Goal: Task Accomplishment & Management: Complete application form

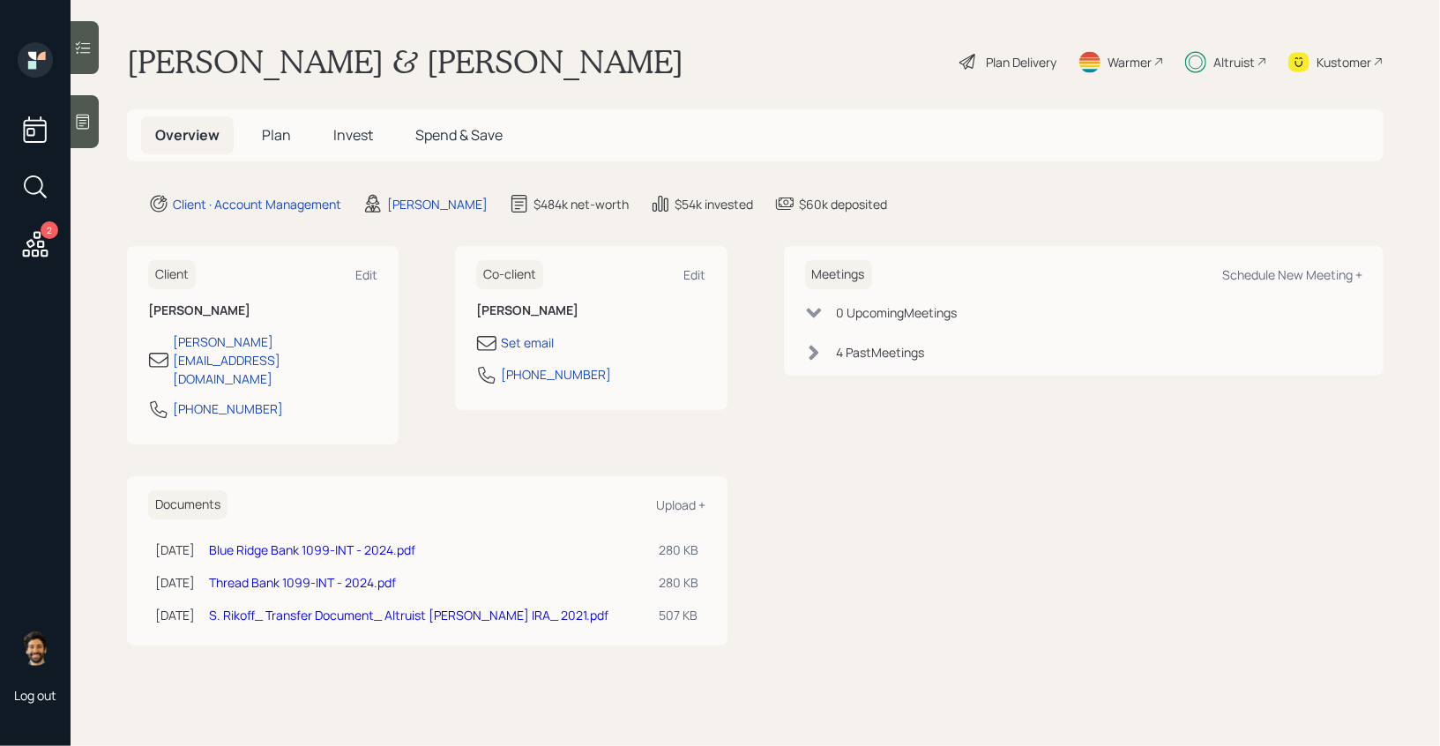
click at [345, 144] on span "Invest" at bounding box center [353, 134] width 40 height 19
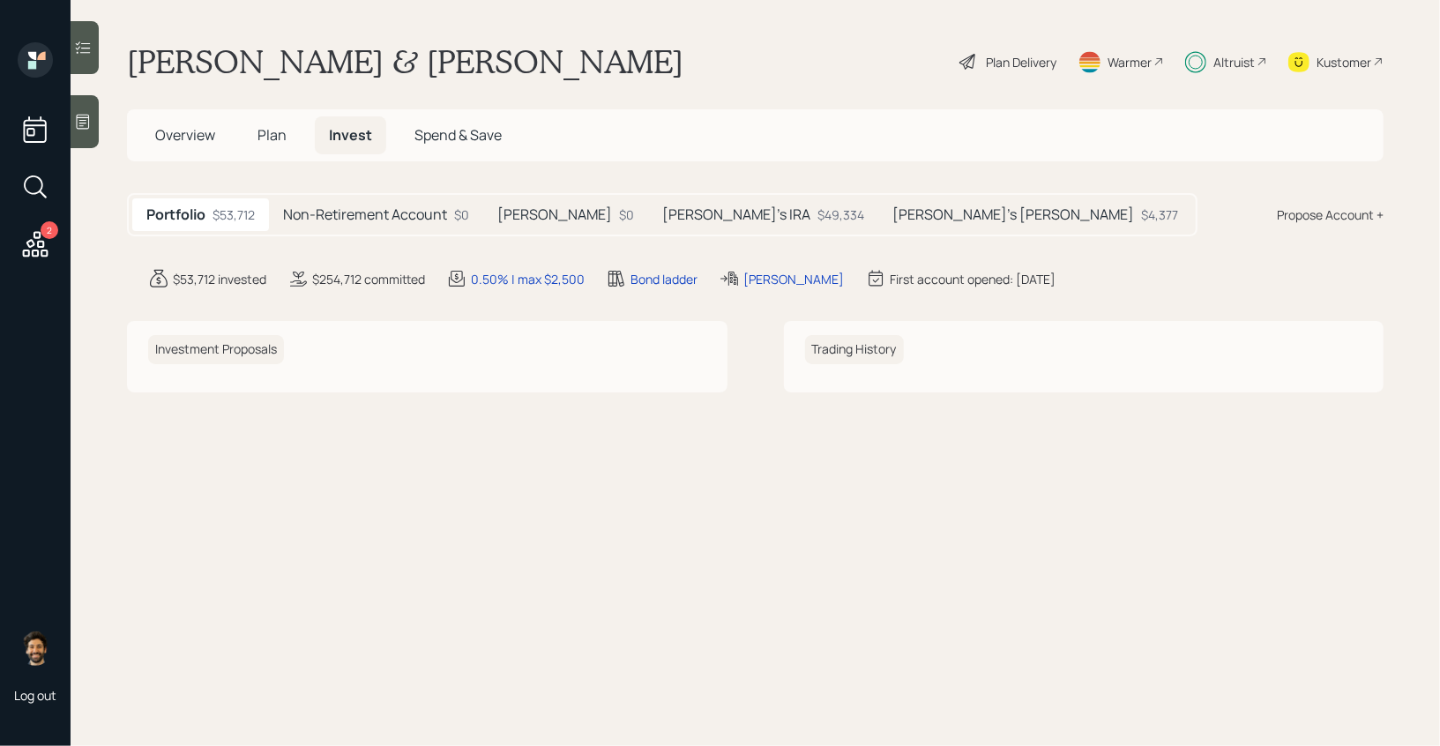
click at [180, 138] on span "Overview" at bounding box center [185, 134] width 60 height 19
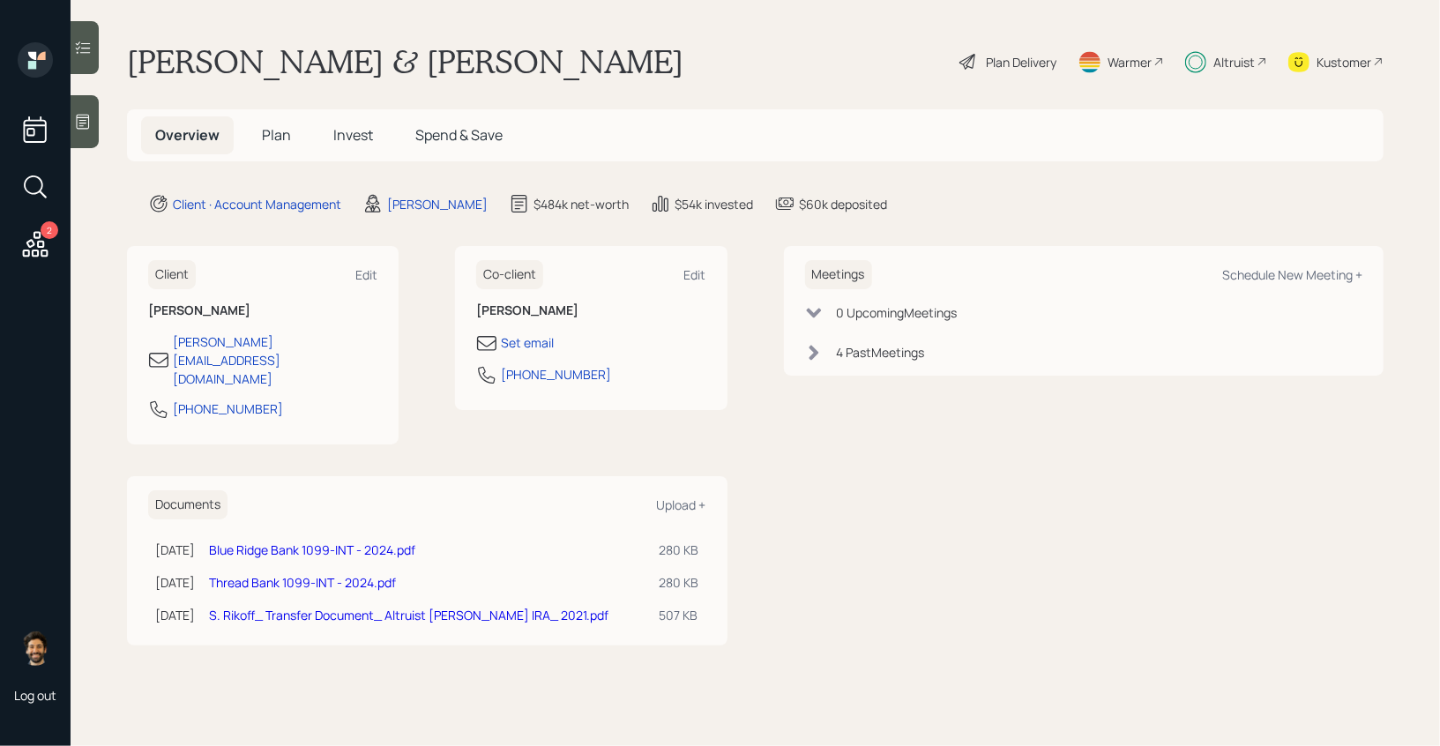
click at [814, 350] on icon at bounding box center [813, 352] width 10 height 15
click at [345, 150] on h5 "Invest" at bounding box center [353, 135] width 68 height 38
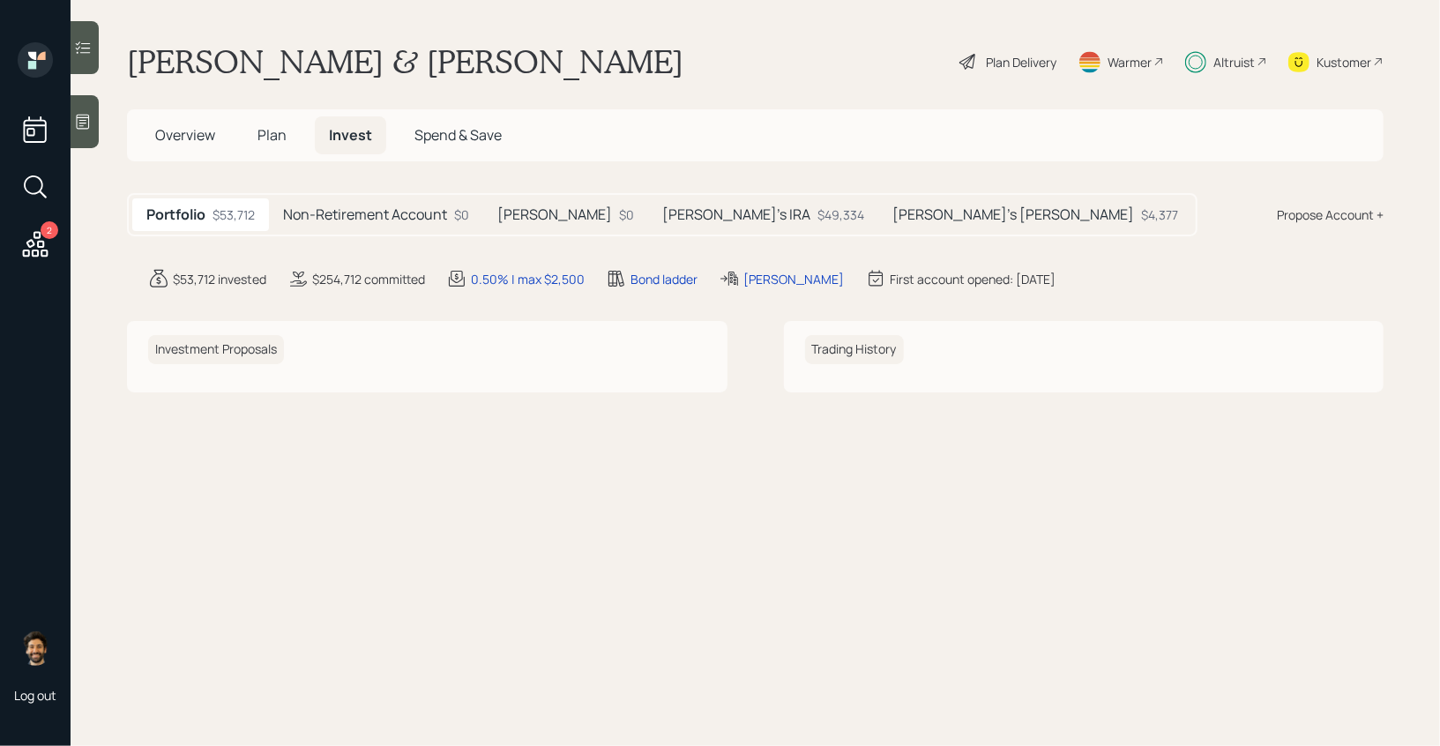
click at [332, 209] on h5 "Non-Retirement Account" at bounding box center [365, 214] width 164 height 17
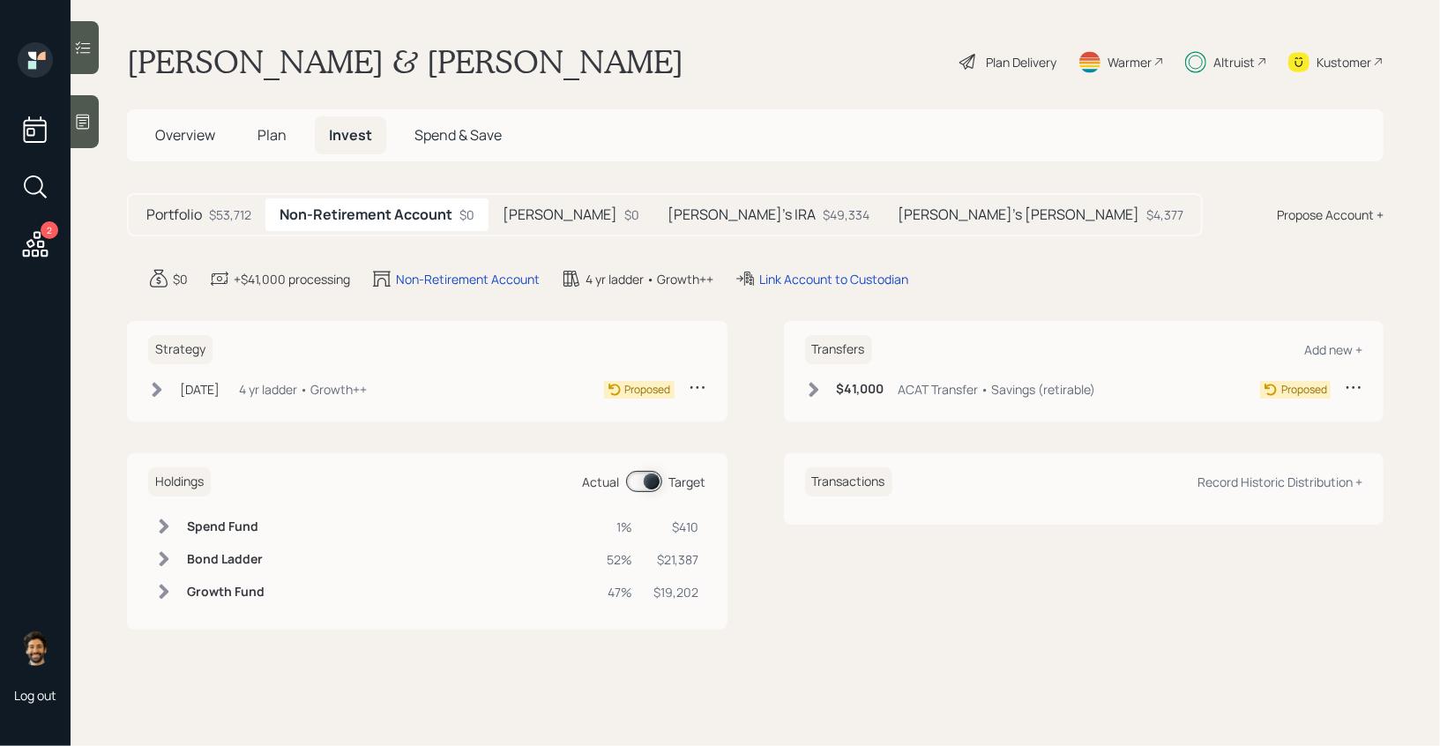
click at [740, 235] on div "Portfolio $53,712 Non-Retirement Account $0 [PERSON_NAME] $0 [PERSON_NAME]'s IR…" at bounding box center [665, 214] width 1076 height 43
click at [823, 218] on div "$49,334" at bounding box center [846, 214] width 47 height 19
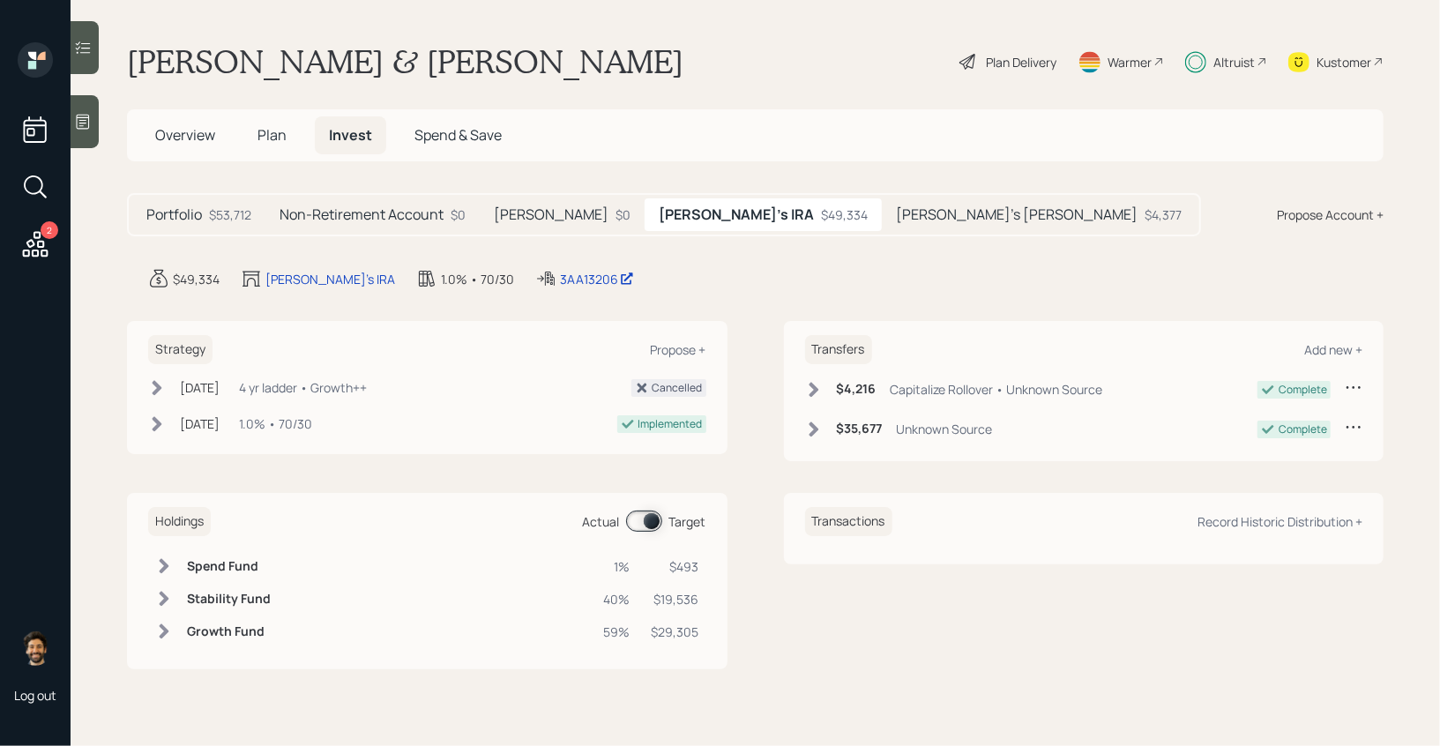
click at [896, 214] on h5 "[PERSON_NAME]'s [PERSON_NAME]" at bounding box center [1017, 214] width 242 height 17
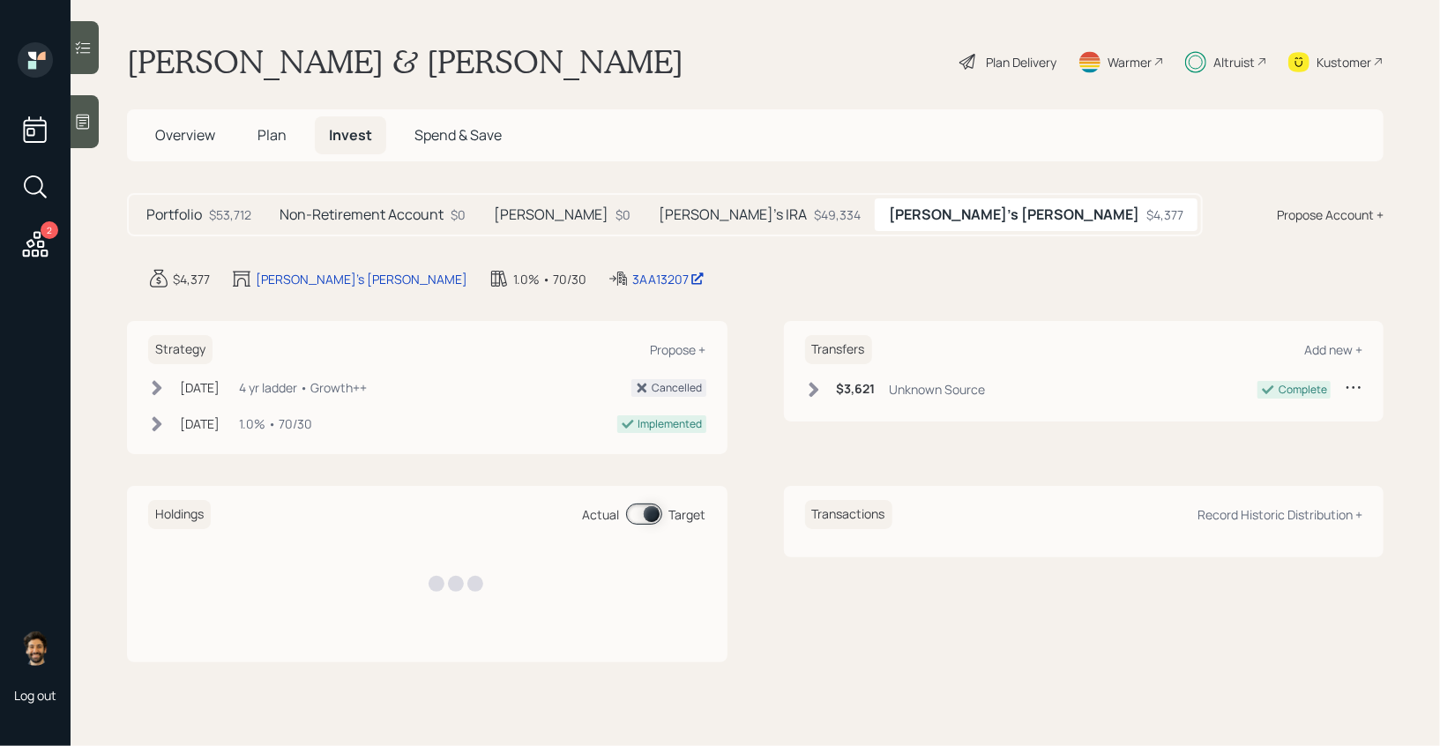
click at [701, 217] on div "[PERSON_NAME]'s IRA $49,334" at bounding box center [759, 214] width 230 height 33
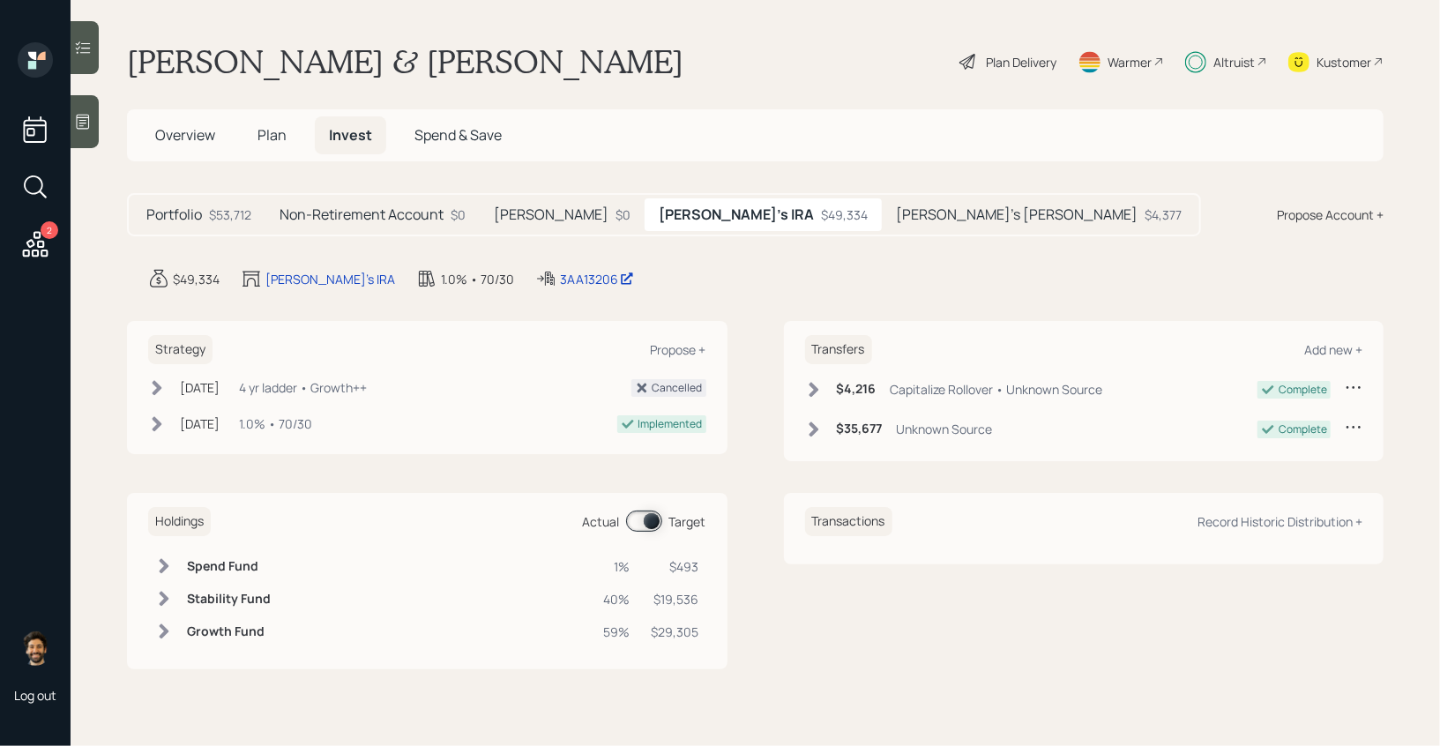
click at [169, 217] on h5 "Portfolio" at bounding box center [174, 214] width 56 height 17
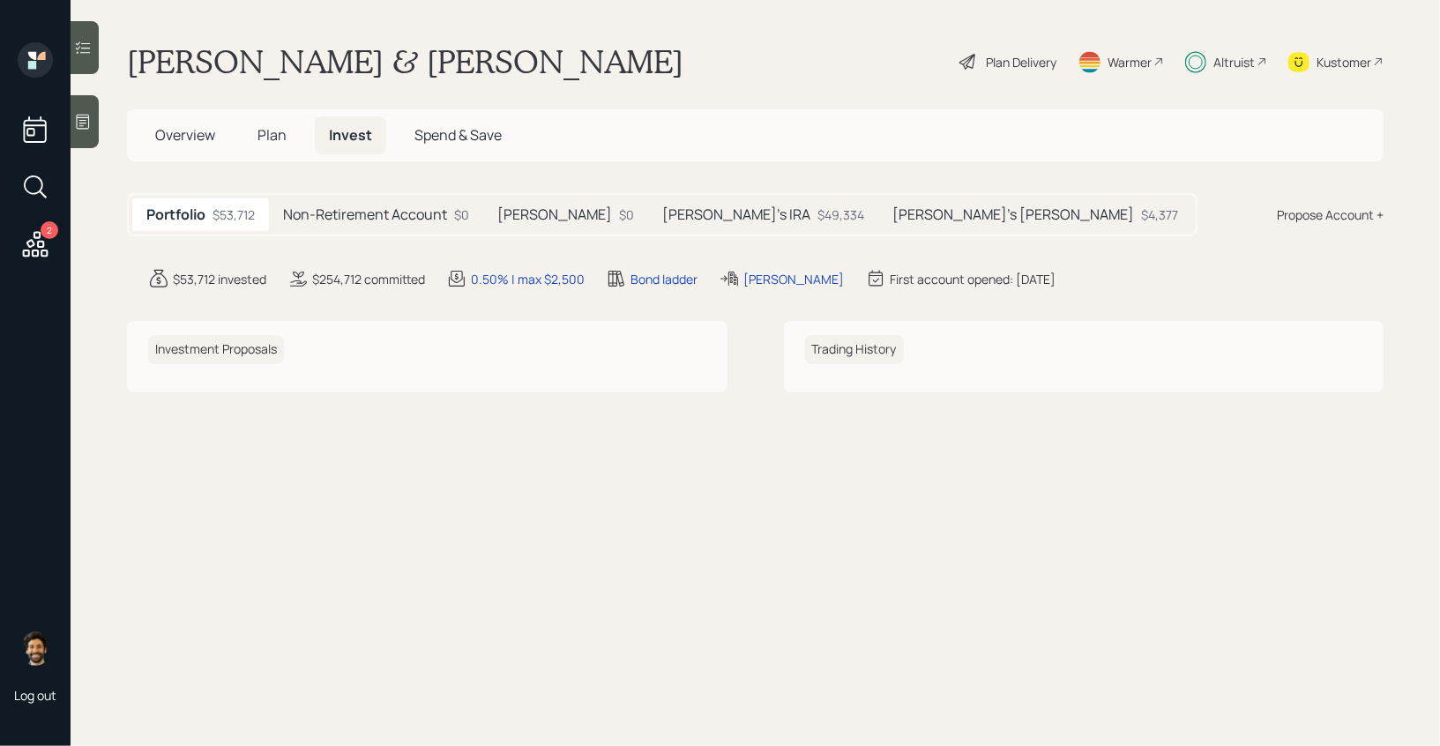
click at [270, 130] on span "Plan" at bounding box center [271, 134] width 29 height 19
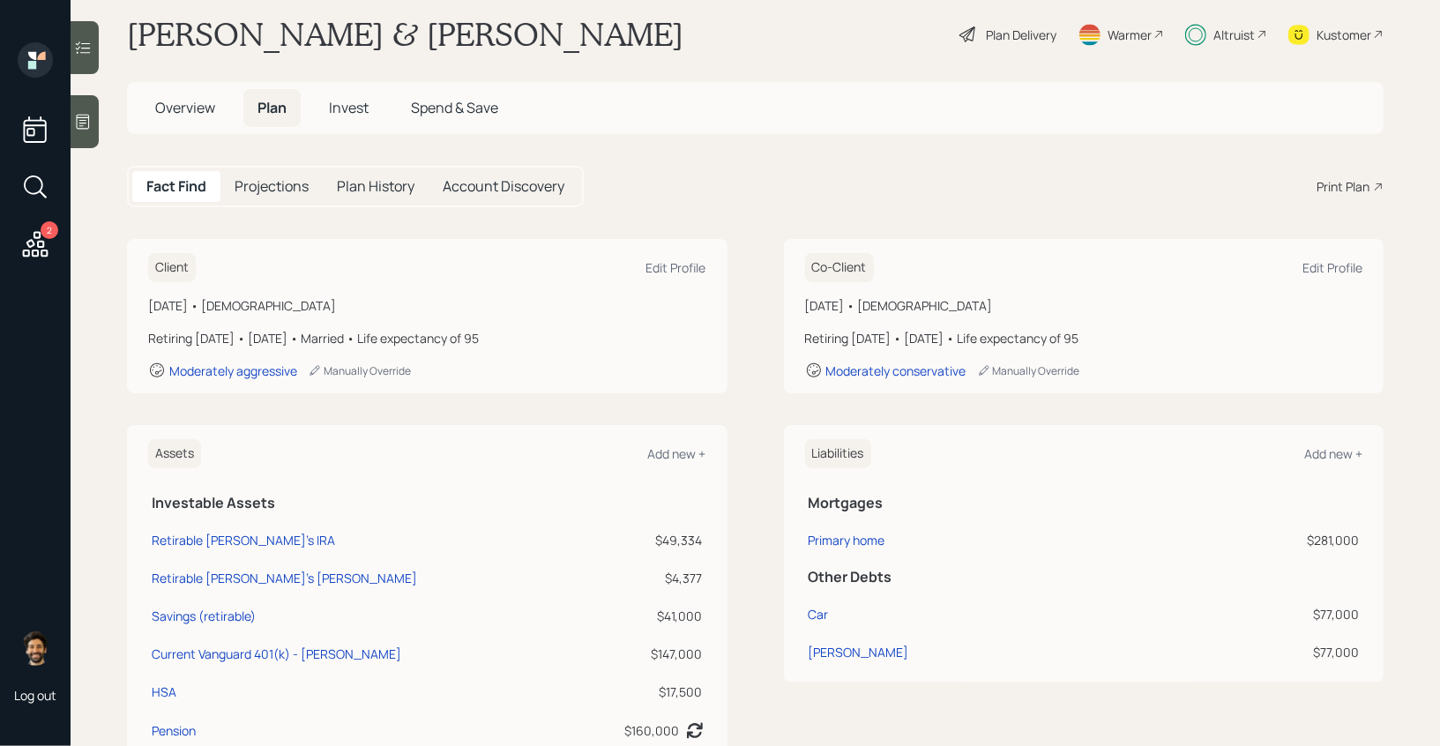
scroll to position [29, 0]
click at [656, 270] on div "Edit Profile" at bounding box center [676, 265] width 60 height 17
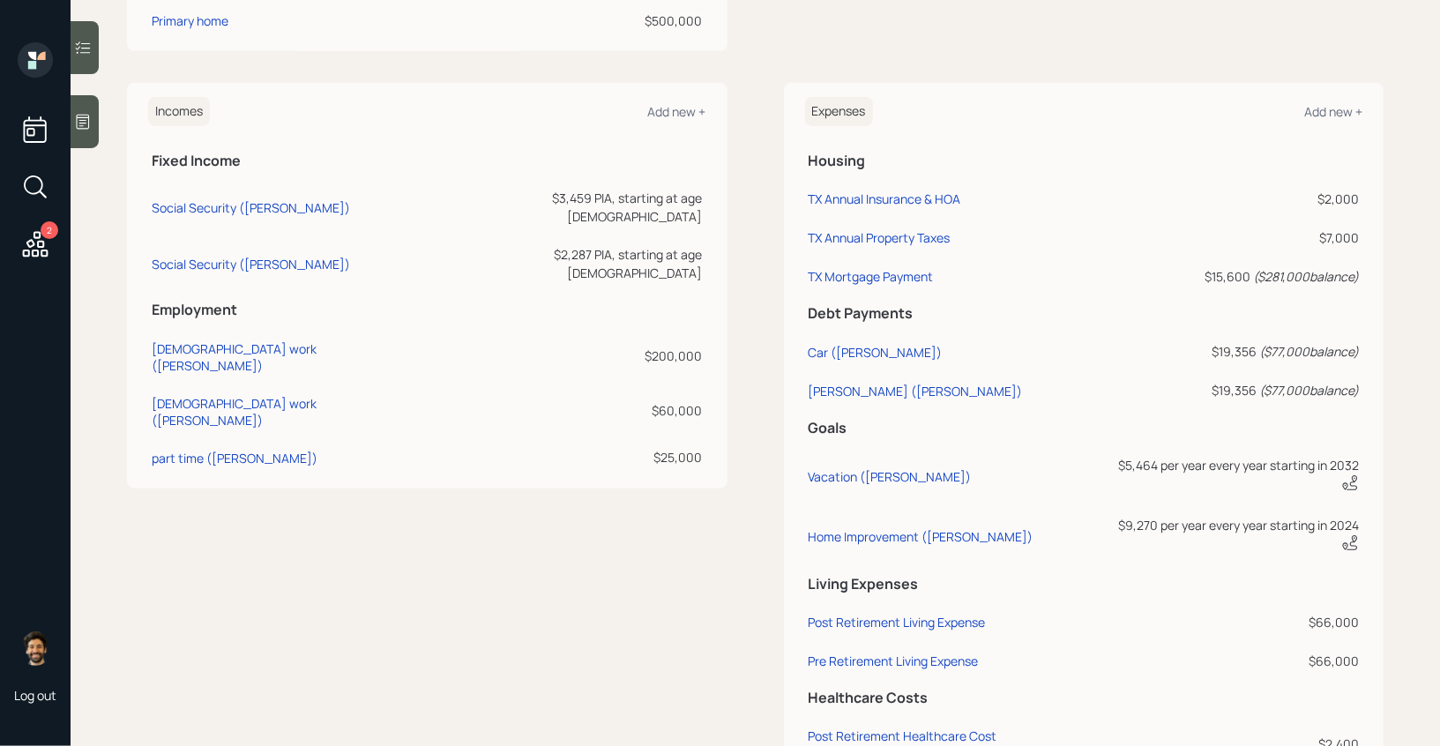
scroll to position [800, 0]
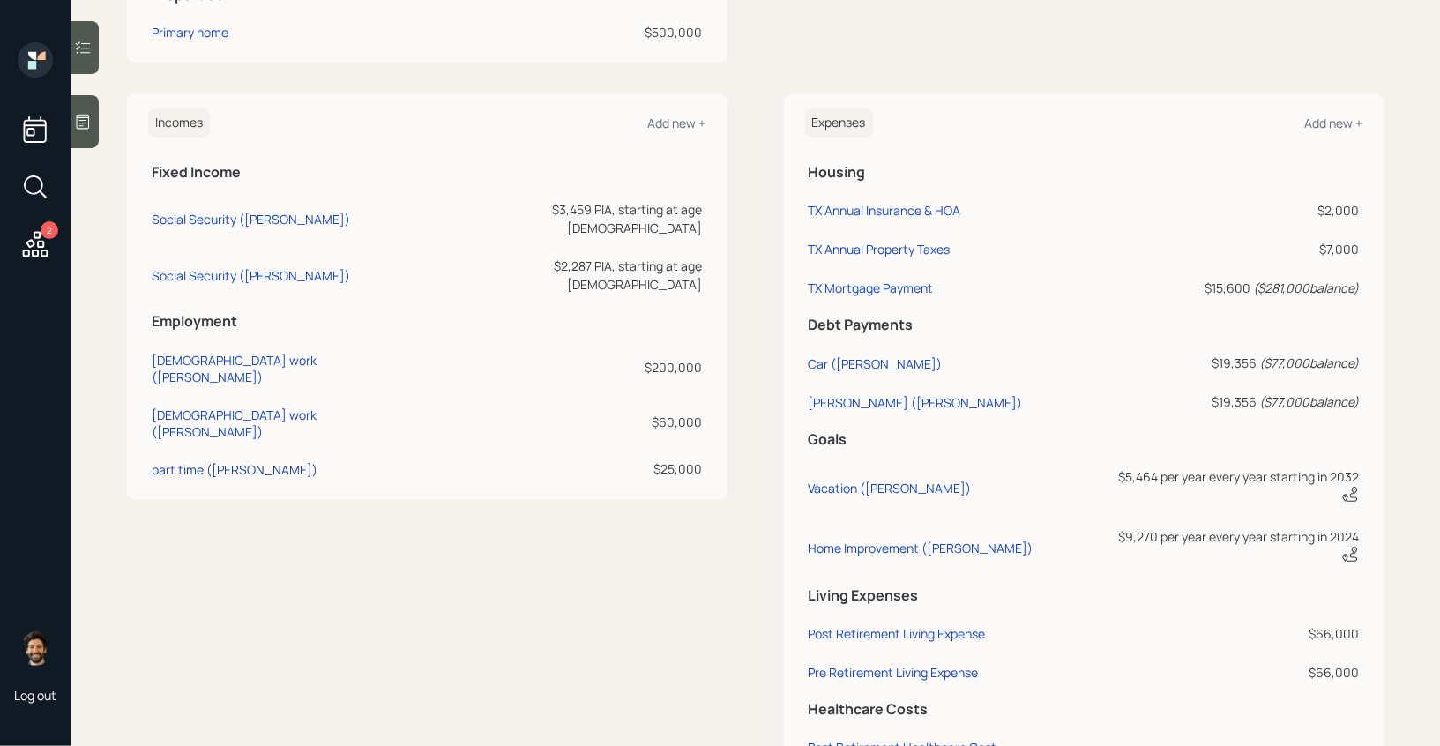
click at [216, 461] on div "part time ([PERSON_NAME])" at bounding box center [235, 469] width 166 height 17
select select "part_time"
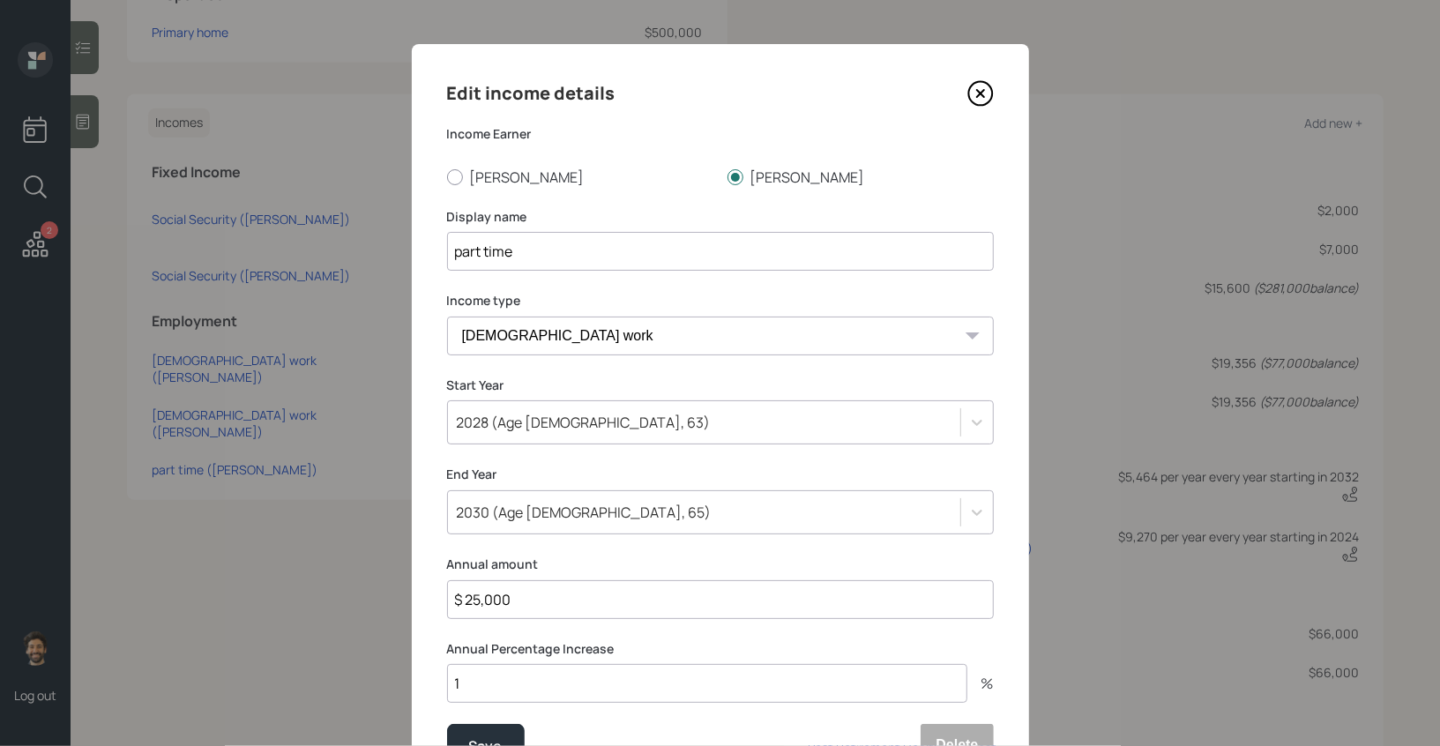
click at [480, 507] on div "2030 (Age [DEMOGRAPHIC_DATA], 65)" at bounding box center [720, 512] width 547 height 44
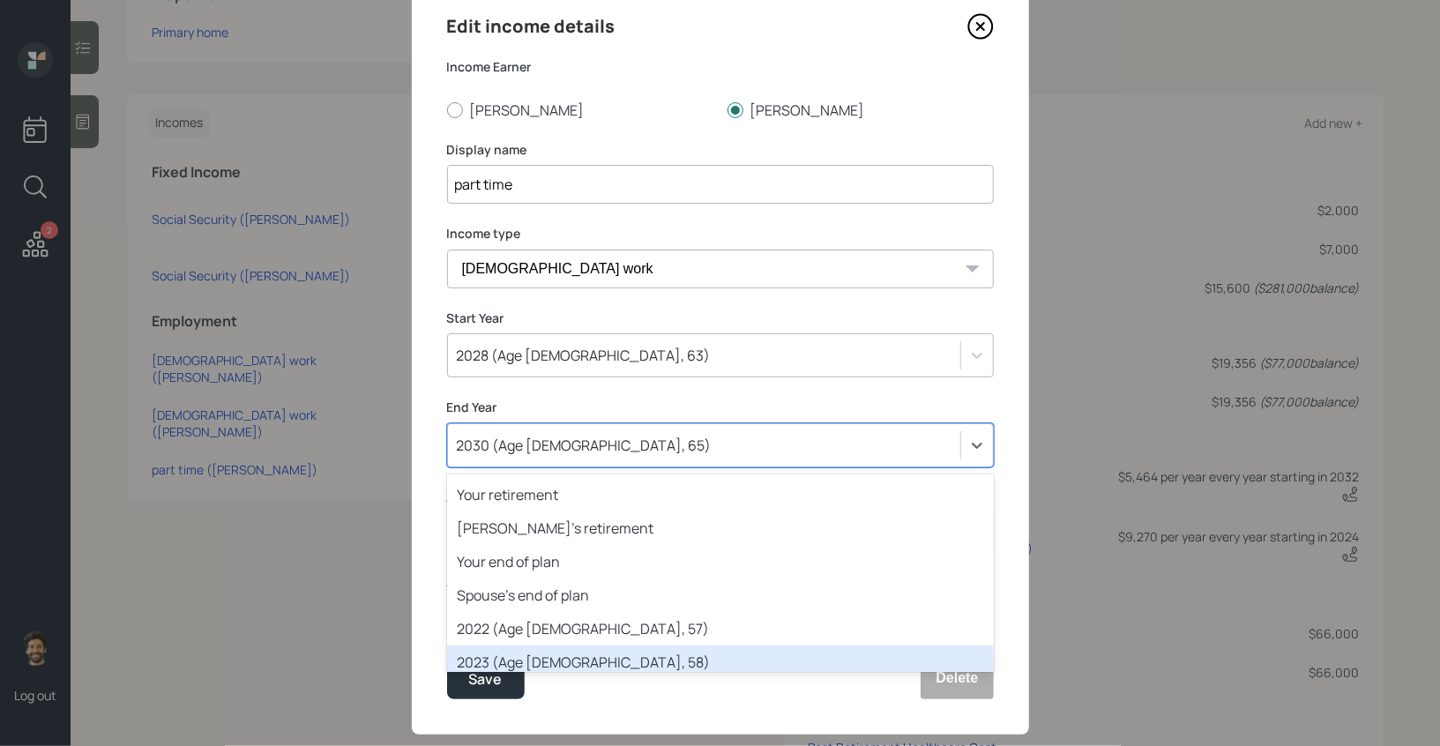
scroll to position [188, 0]
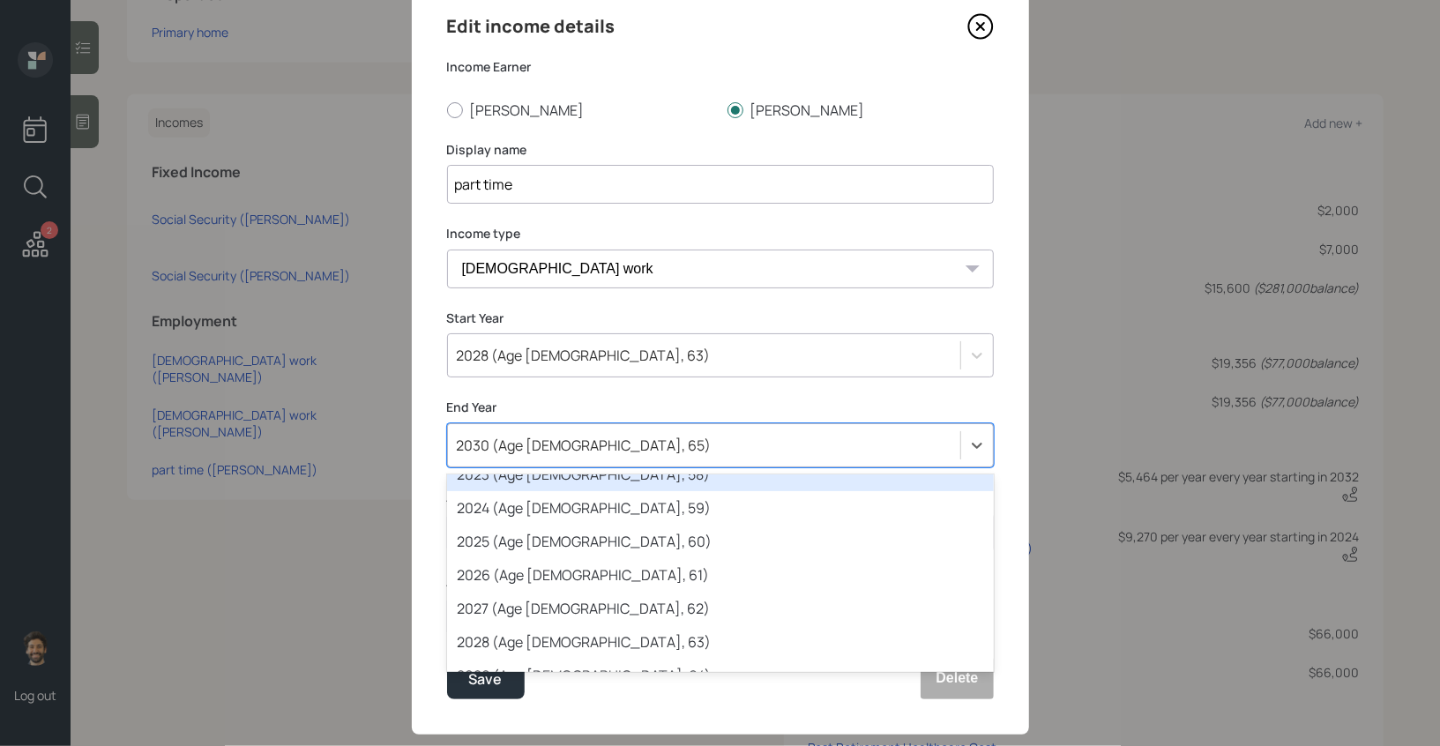
click at [509, 361] on div "2028 (Age [DEMOGRAPHIC_DATA], 63)" at bounding box center [584, 355] width 254 height 19
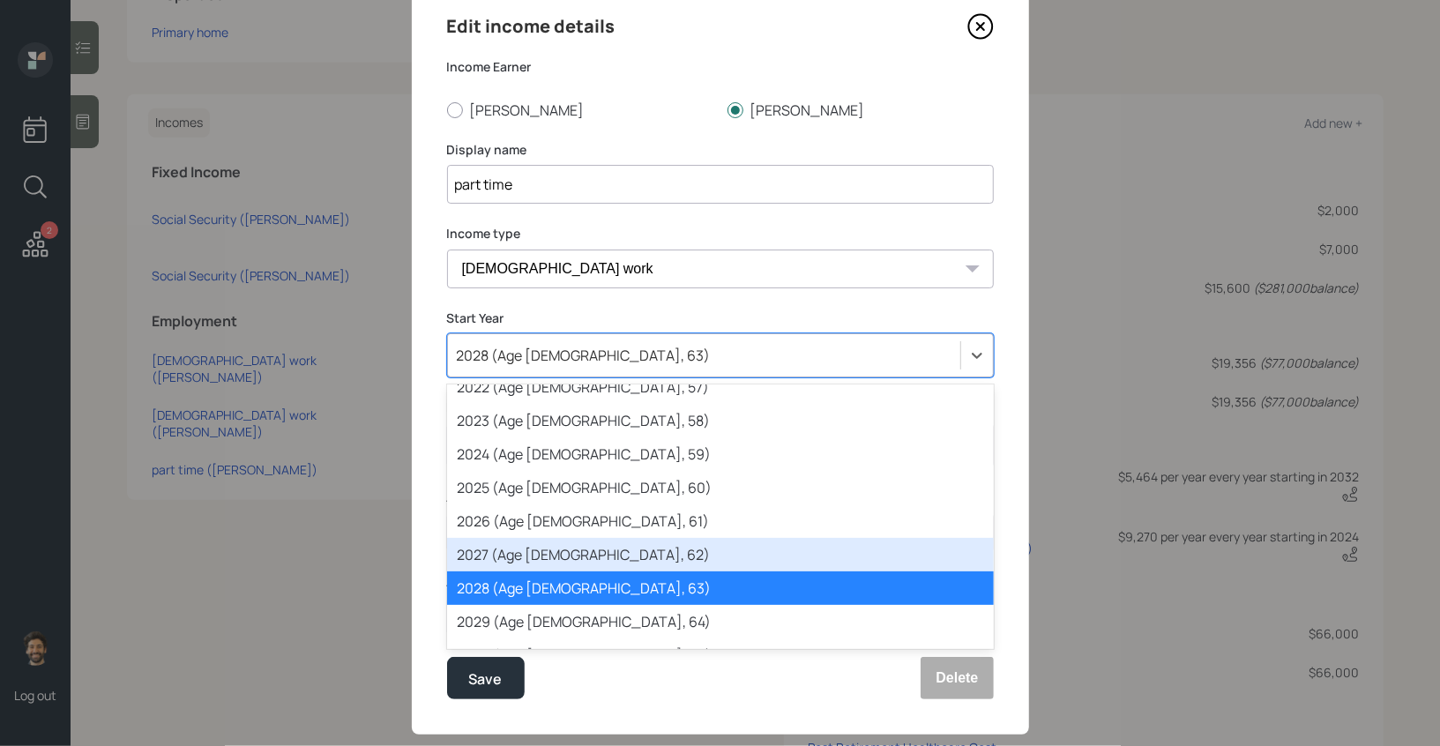
scroll to position [137, 0]
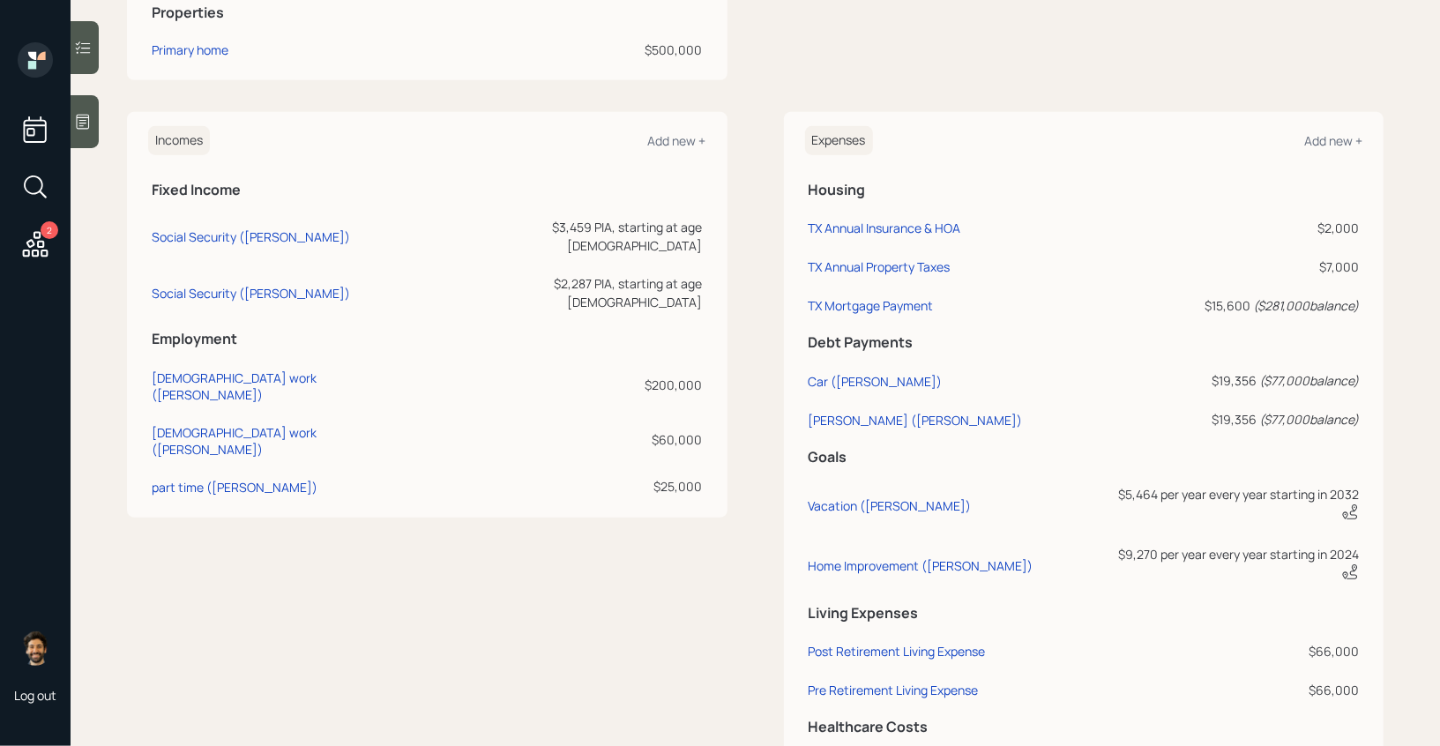
scroll to position [781, 0]
click at [191, 480] on div "part time ([PERSON_NAME])" at bounding box center [235, 488] width 166 height 17
select select "part_time"
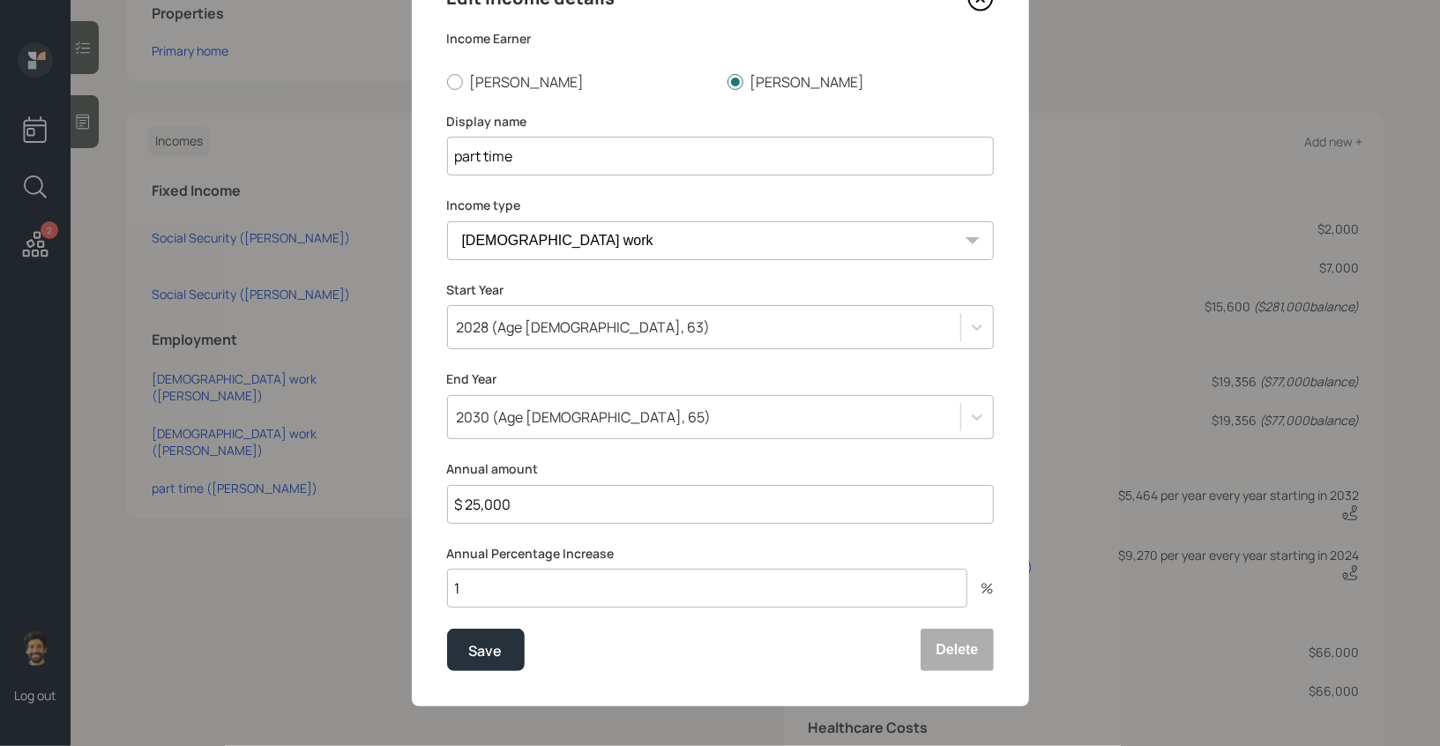
scroll to position [99, 0]
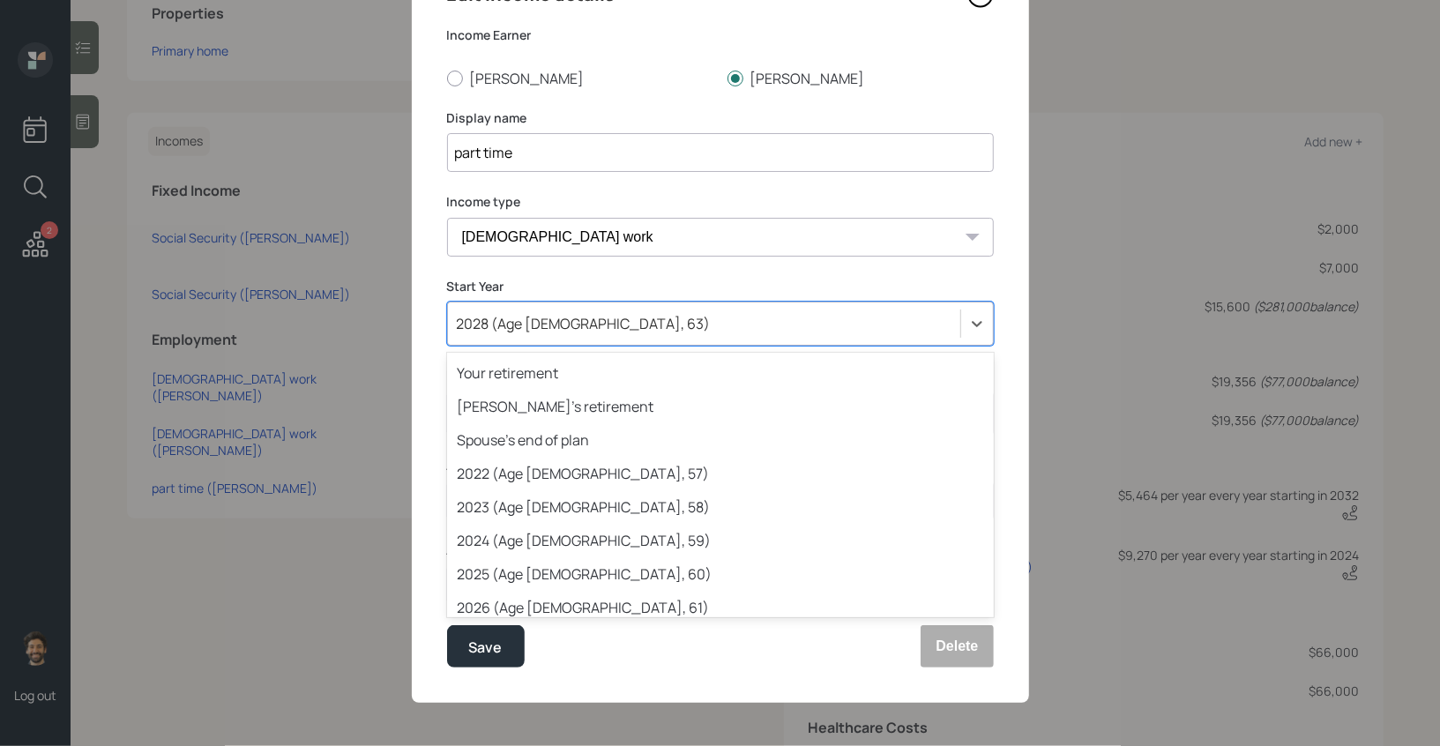
click at [508, 322] on div "2028 (Age [DEMOGRAPHIC_DATA], 63)" at bounding box center [584, 323] width 254 height 19
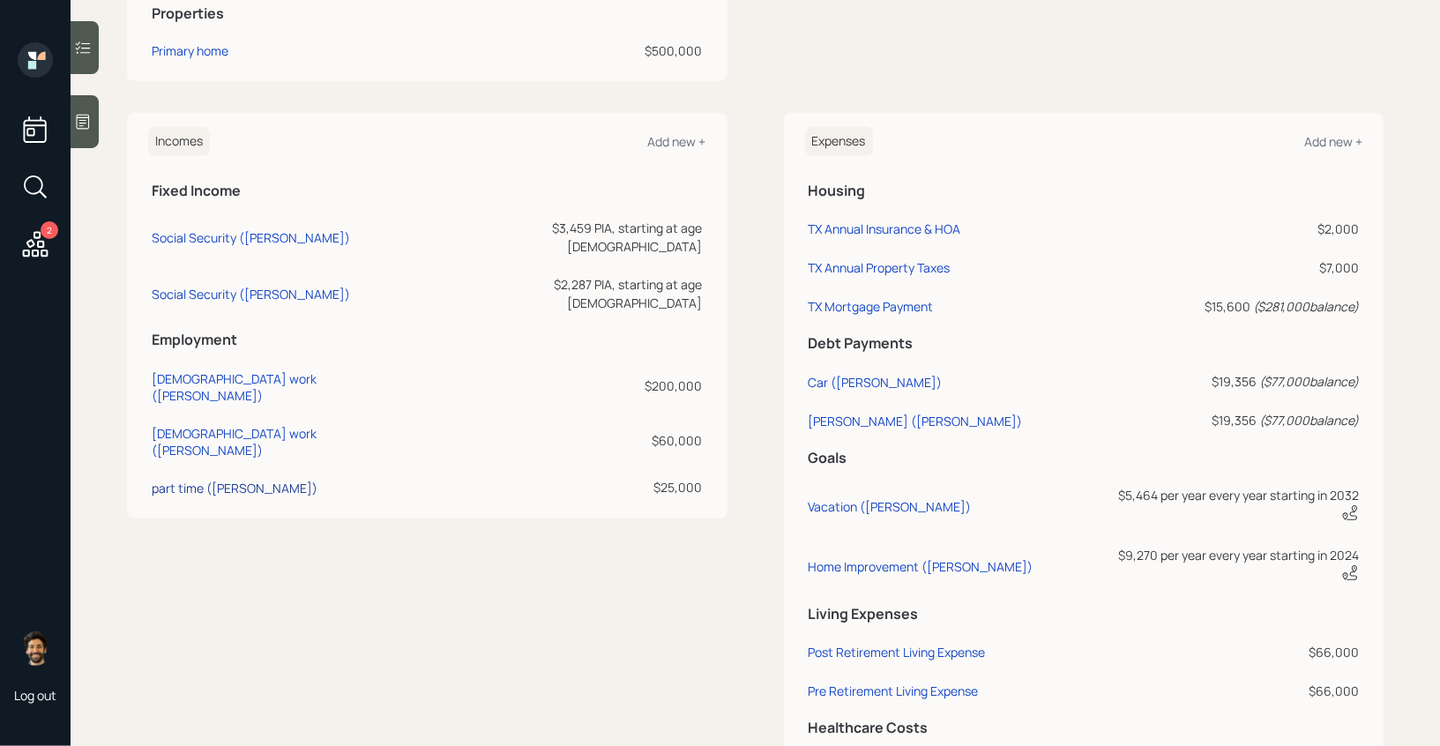
click at [185, 480] on div "part time ([PERSON_NAME])" at bounding box center [235, 488] width 166 height 17
select select "part_time"
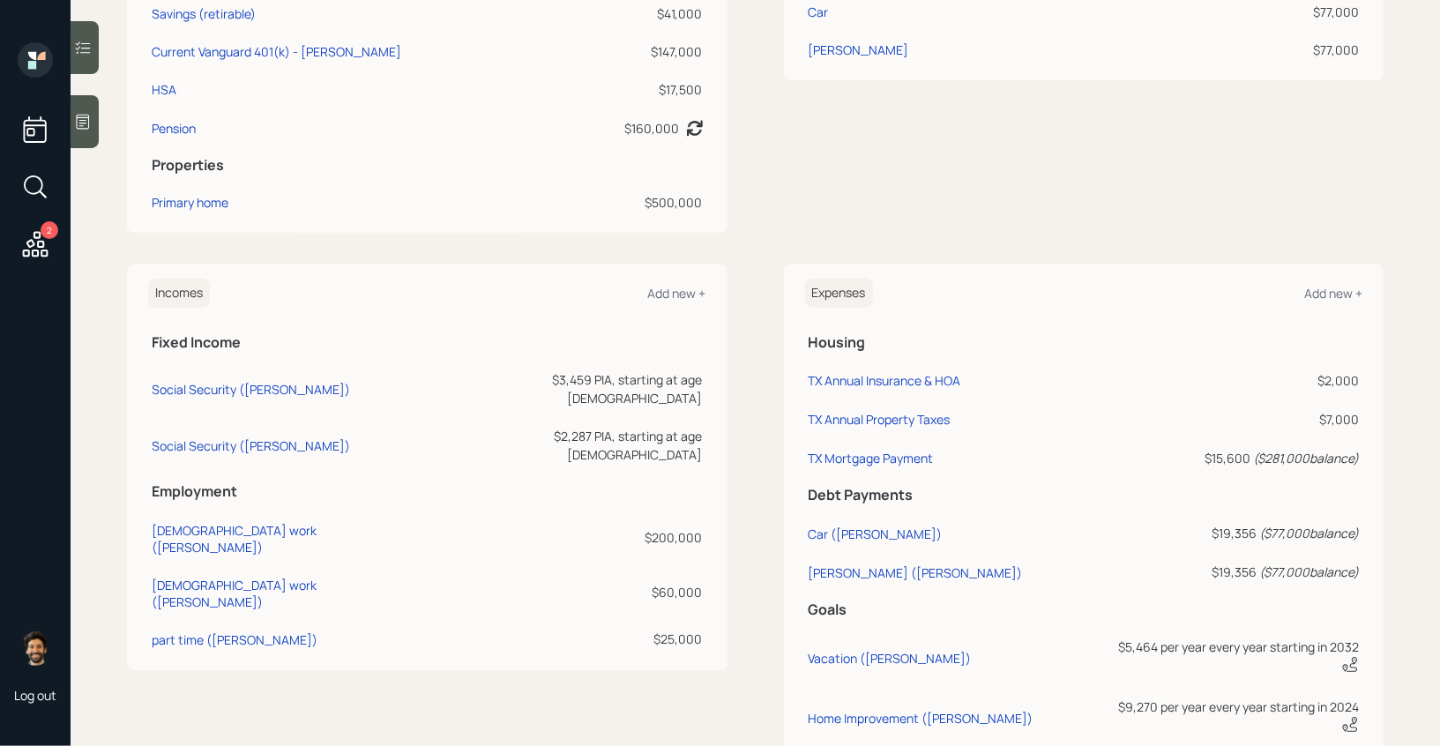
scroll to position [804, 0]
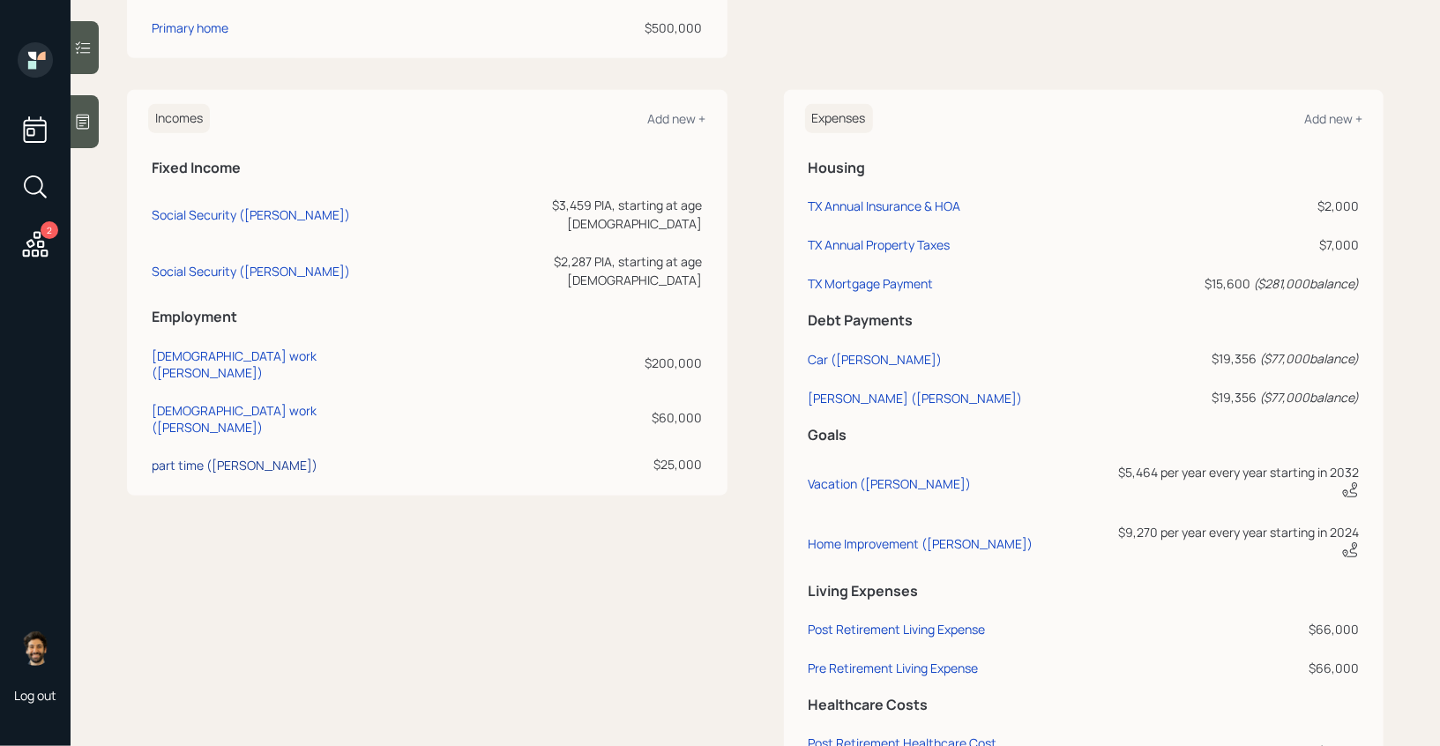
click at [197, 457] on div "part time ([PERSON_NAME])" at bounding box center [235, 465] width 166 height 17
select select "part_time"
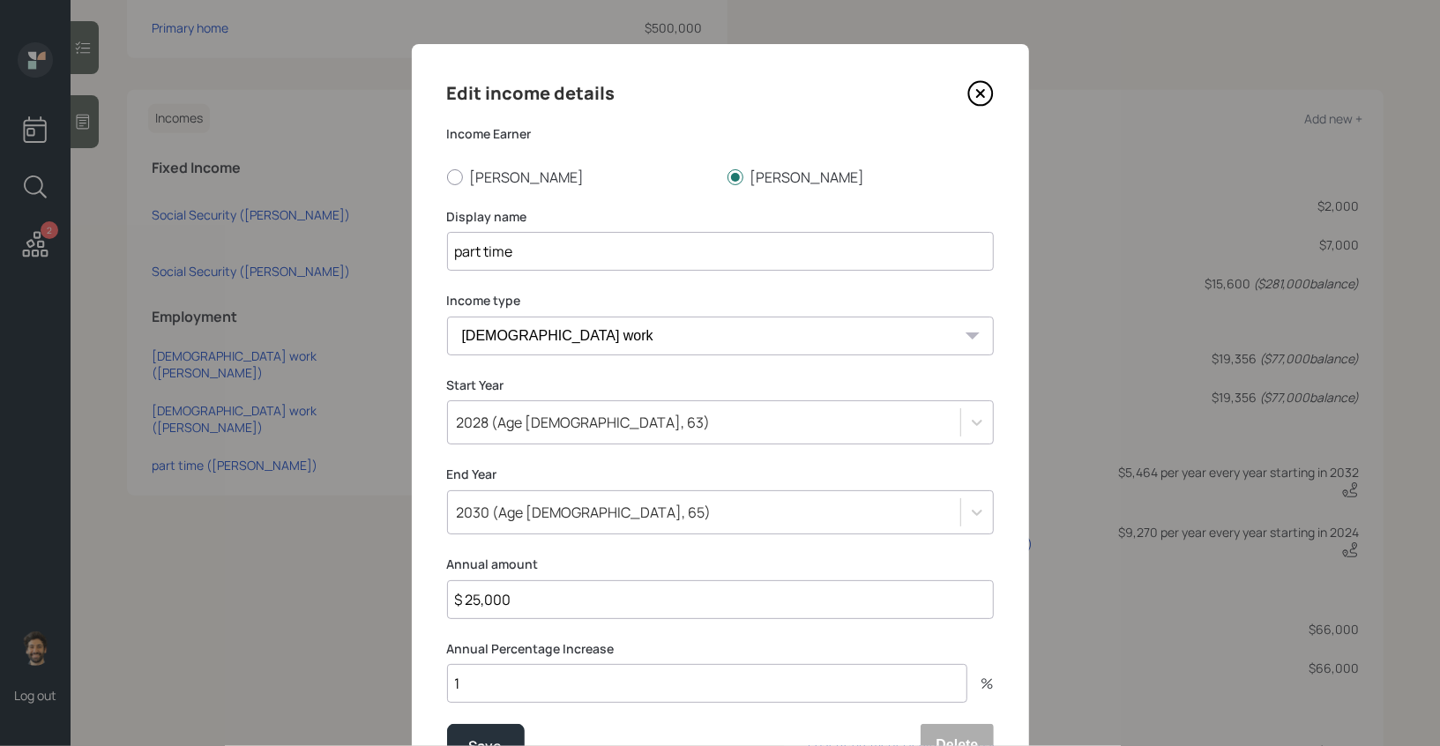
click at [552, 510] on div "2030 (Age [DEMOGRAPHIC_DATA], 65)" at bounding box center [720, 512] width 547 height 44
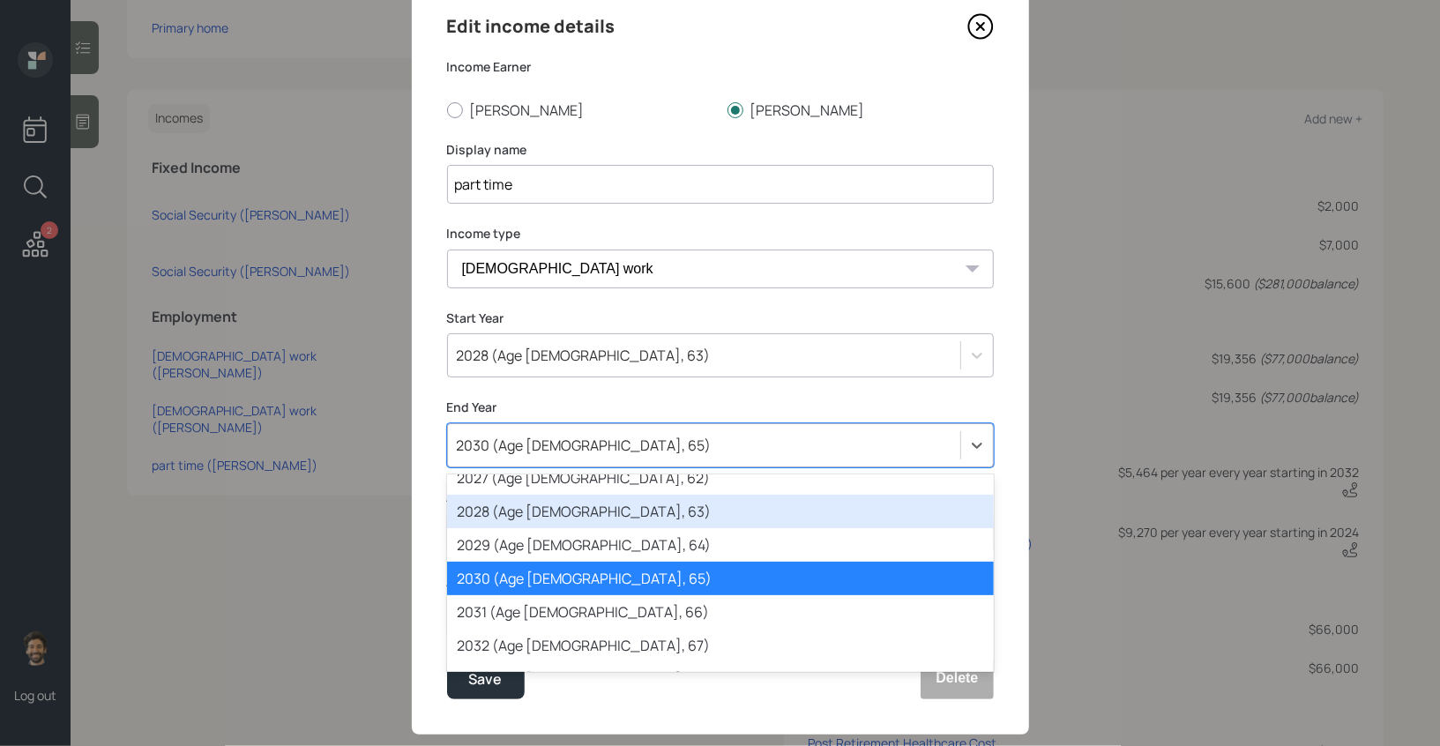
scroll to position [346, 0]
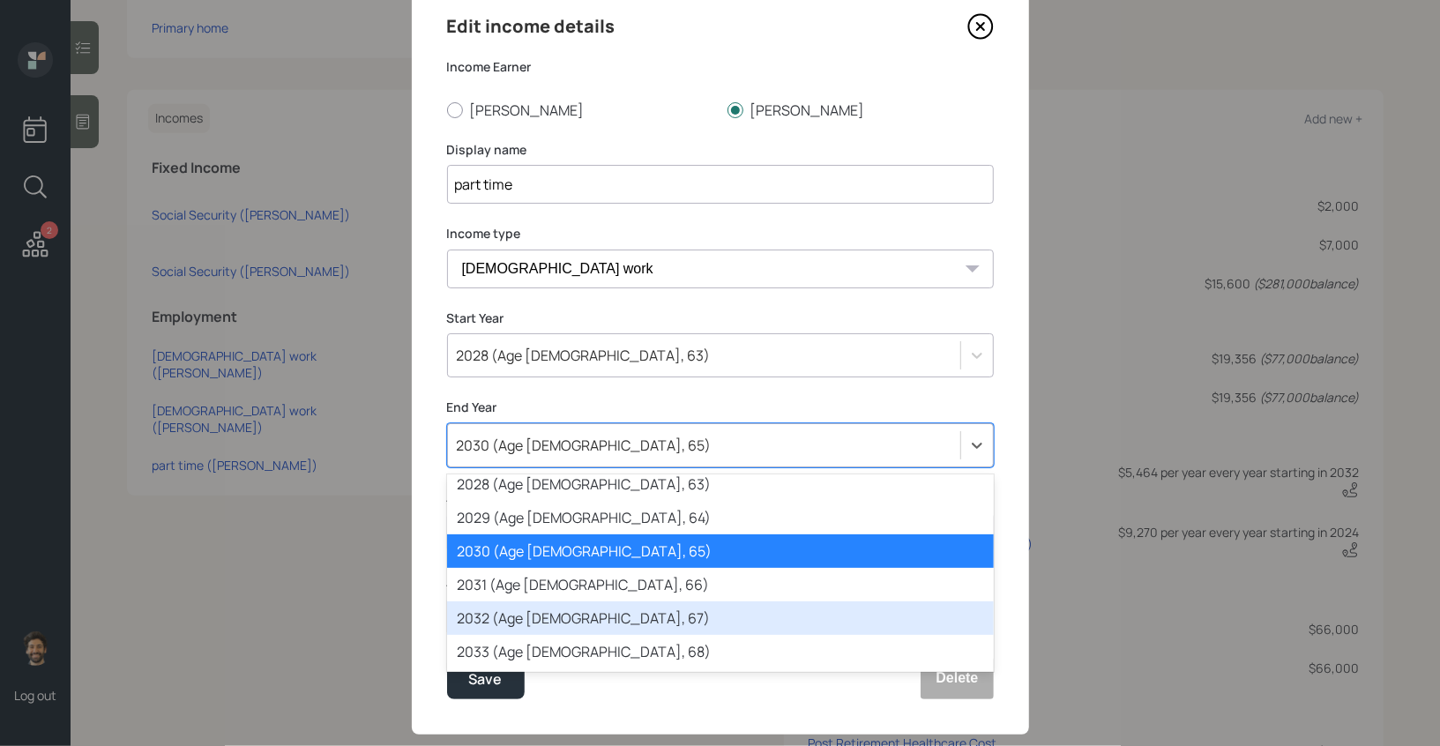
click at [546, 613] on div "2032 (Age [DEMOGRAPHIC_DATA], 67)" at bounding box center [720, 618] width 547 height 34
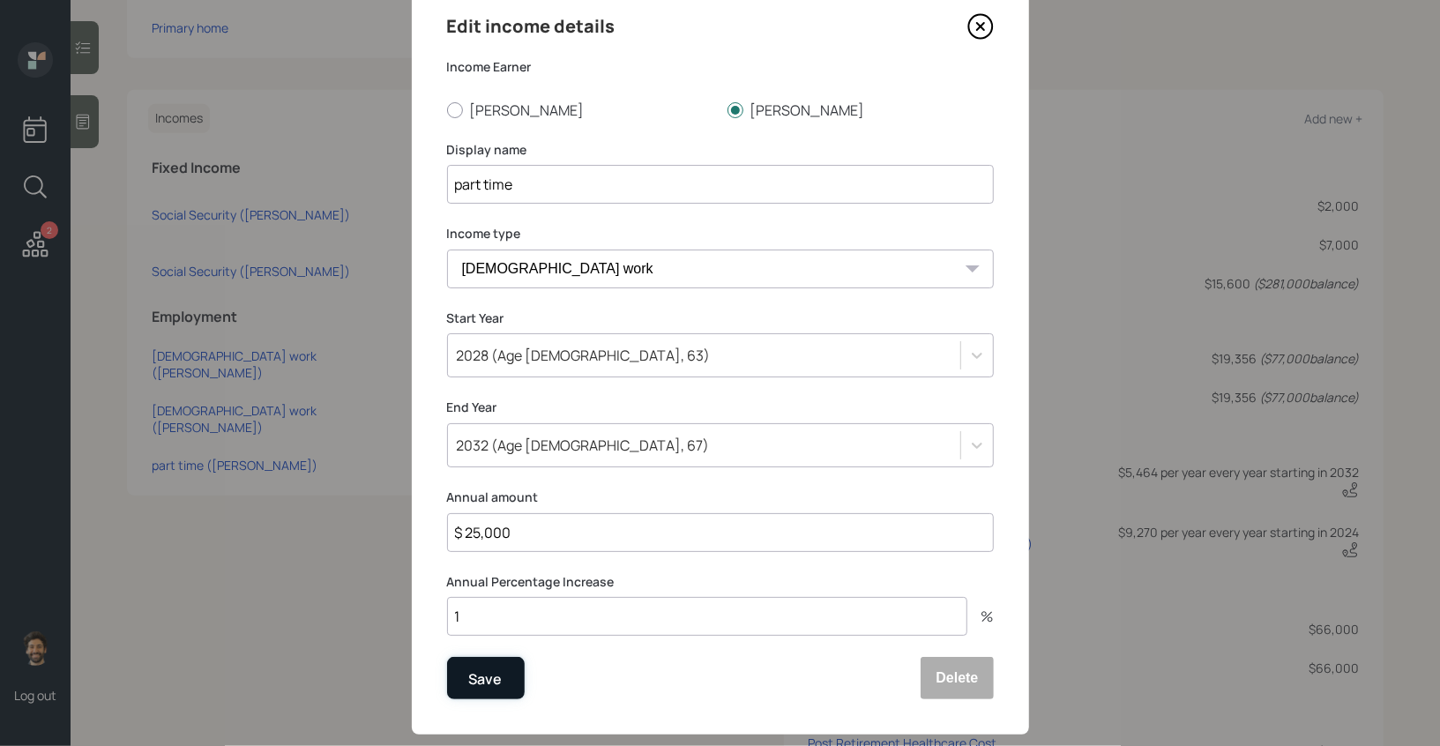
click at [465, 696] on button "Save" at bounding box center [486, 678] width 78 height 42
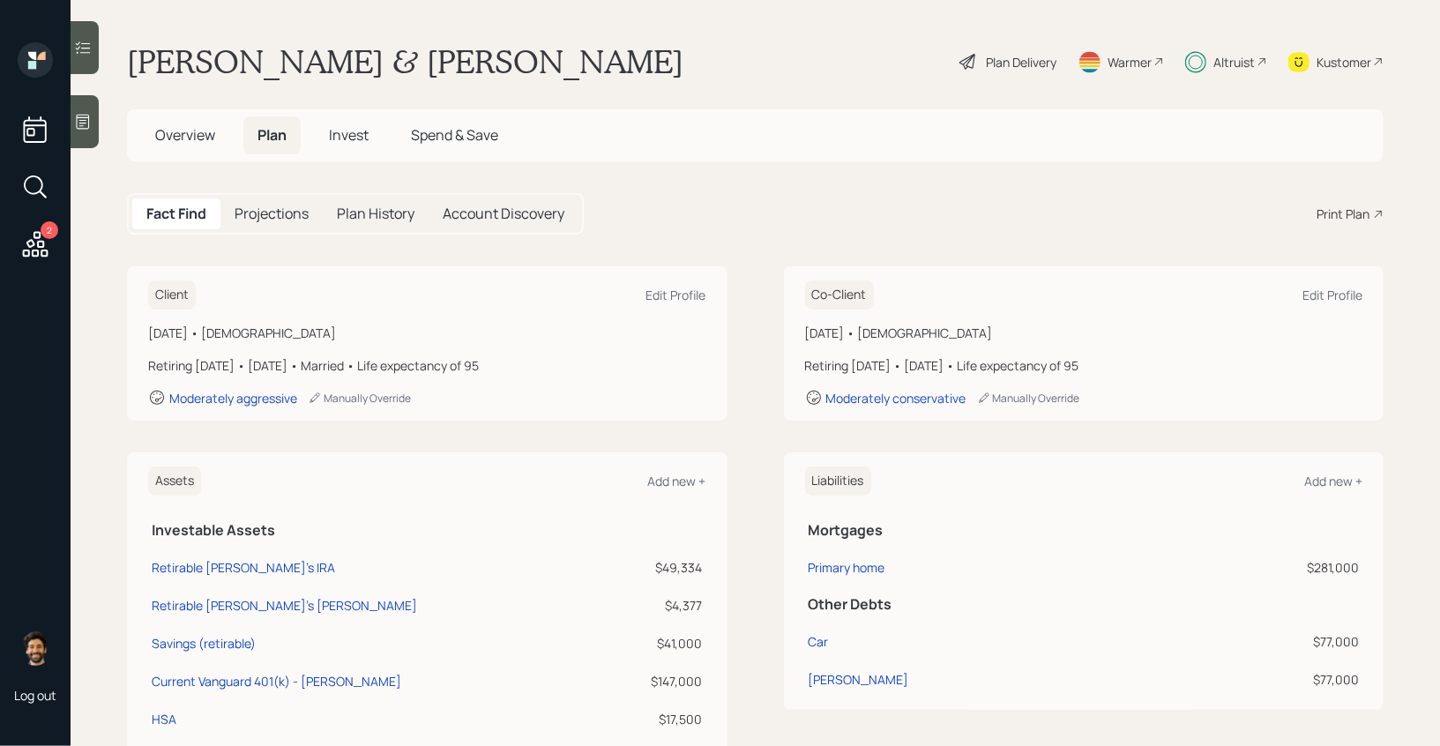
click at [271, 205] on h5 "Projections" at bounding box center [272, 213] width 74 height 17
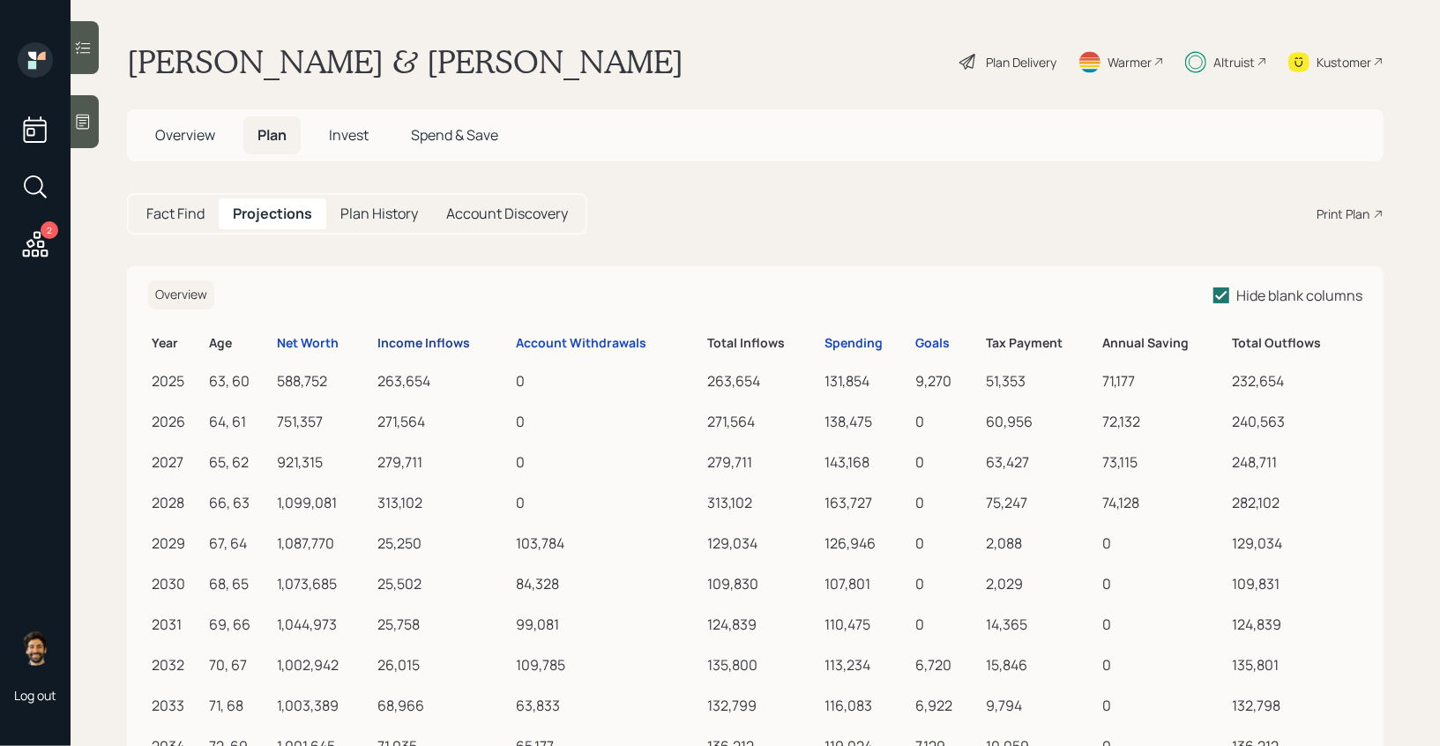
click at [401, 336] on div "Income Inflows" at bounding box center [423, 343] width 93 height 15
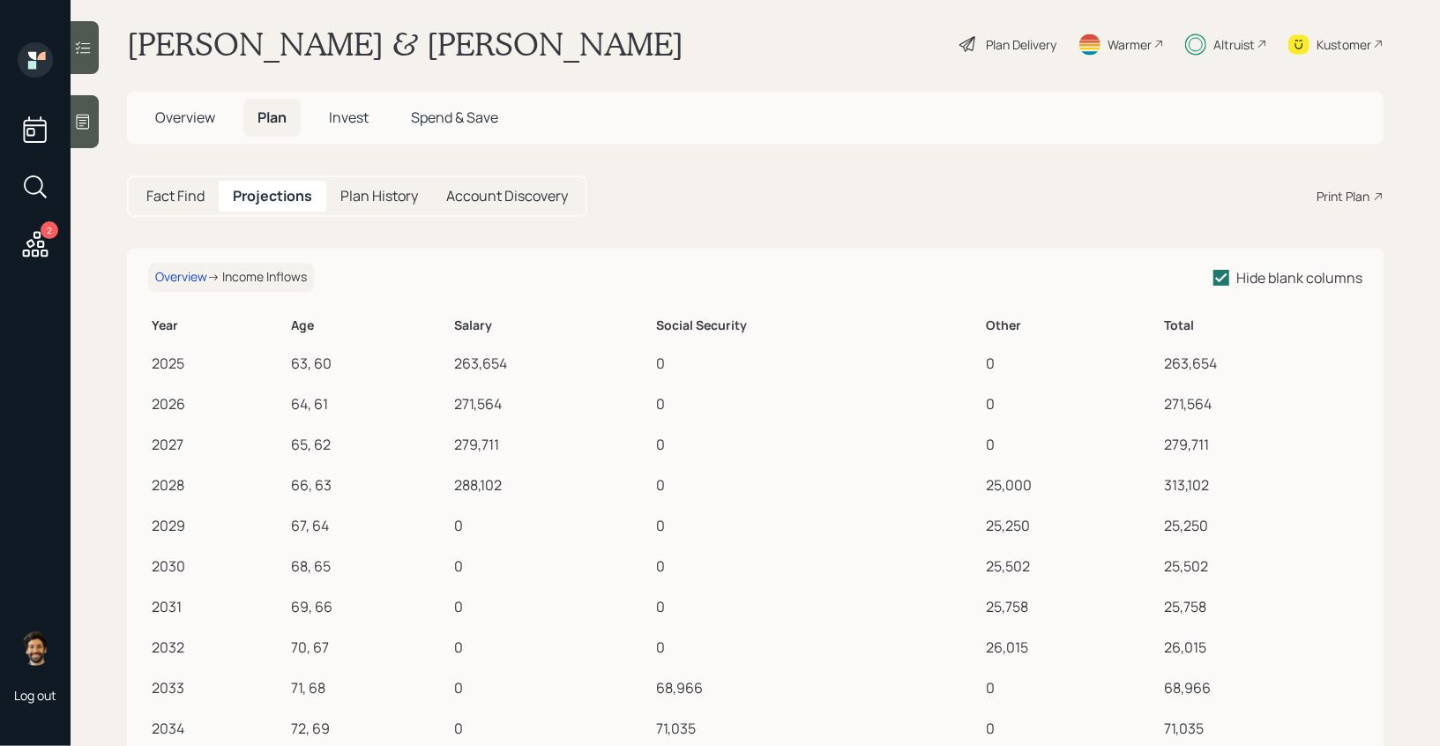
scroll to position [25, 0]
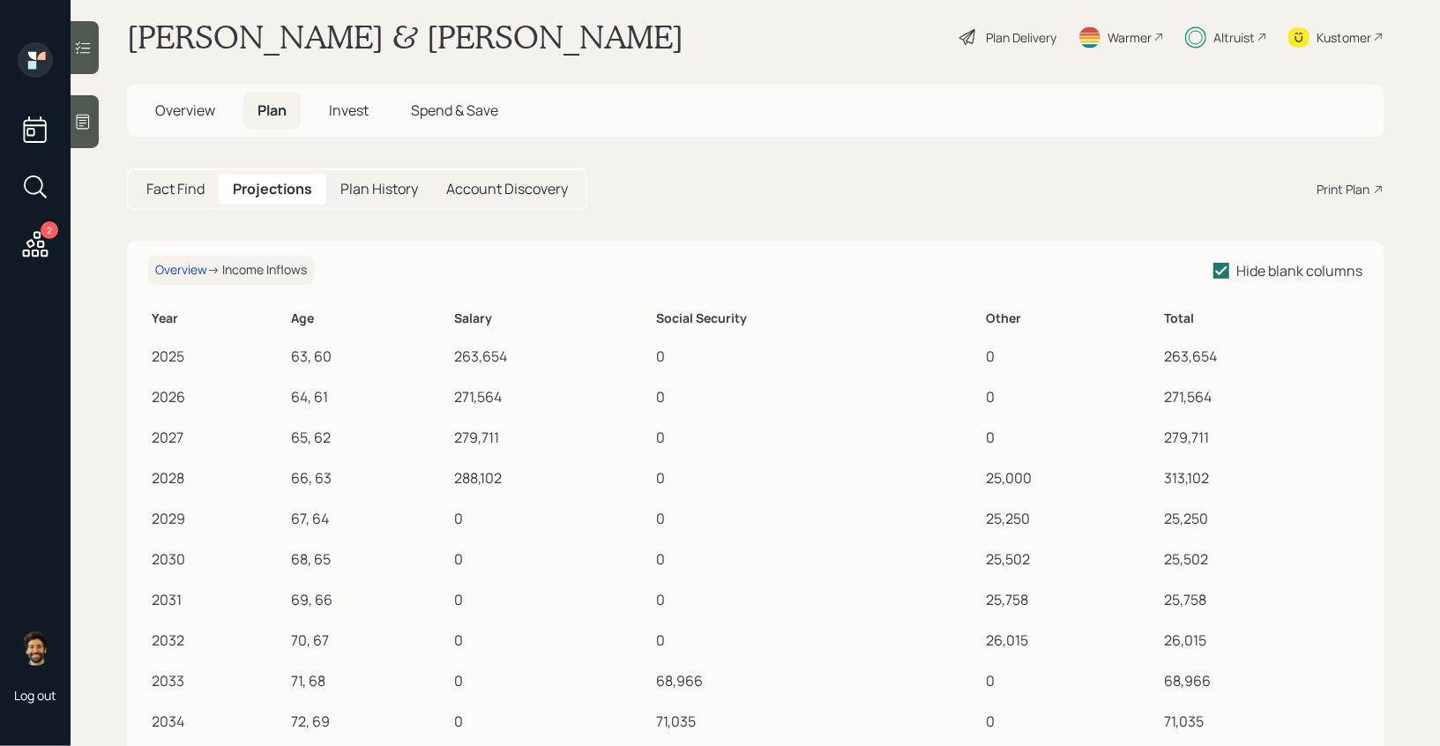
click at [174, 198] on div "Fact Find" at bounding box center [175, 189] width 86 height 31
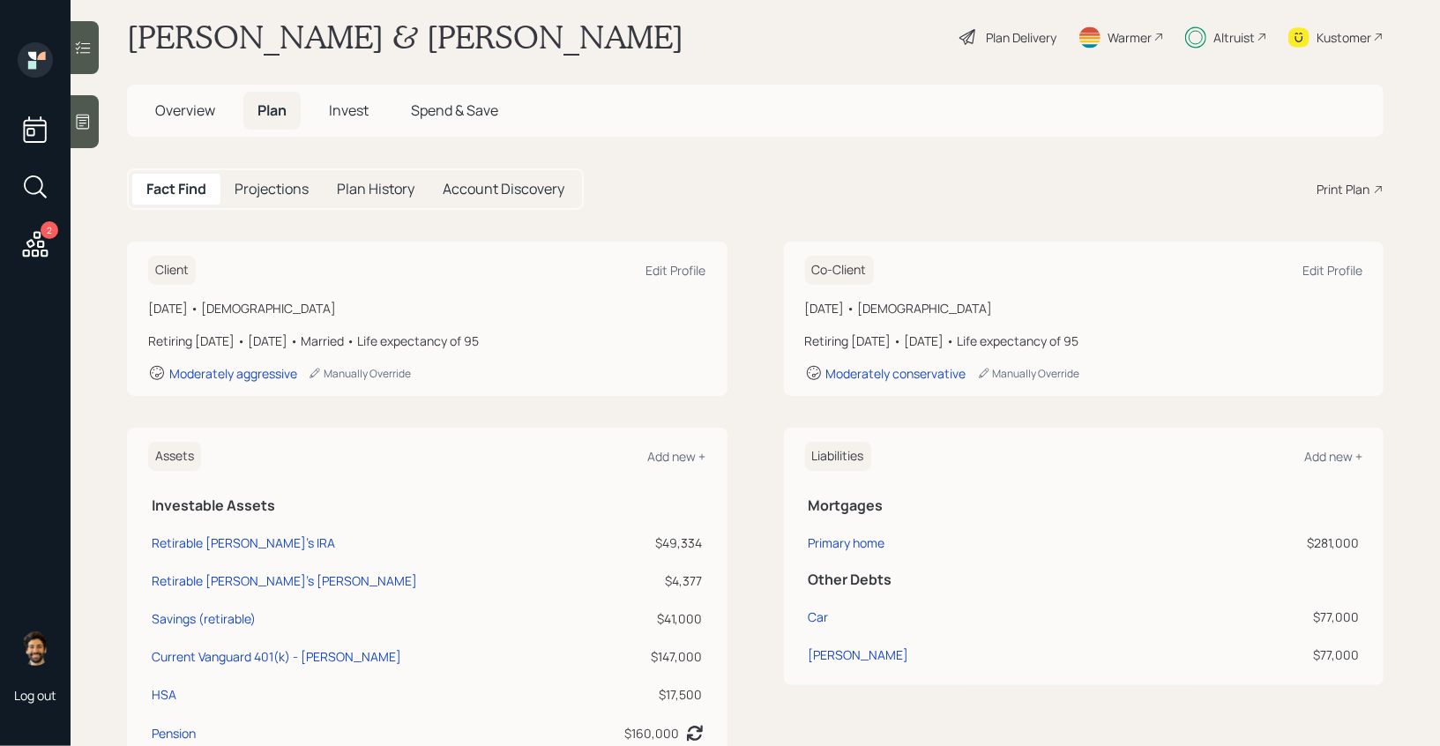
scroll to position [877, 0]
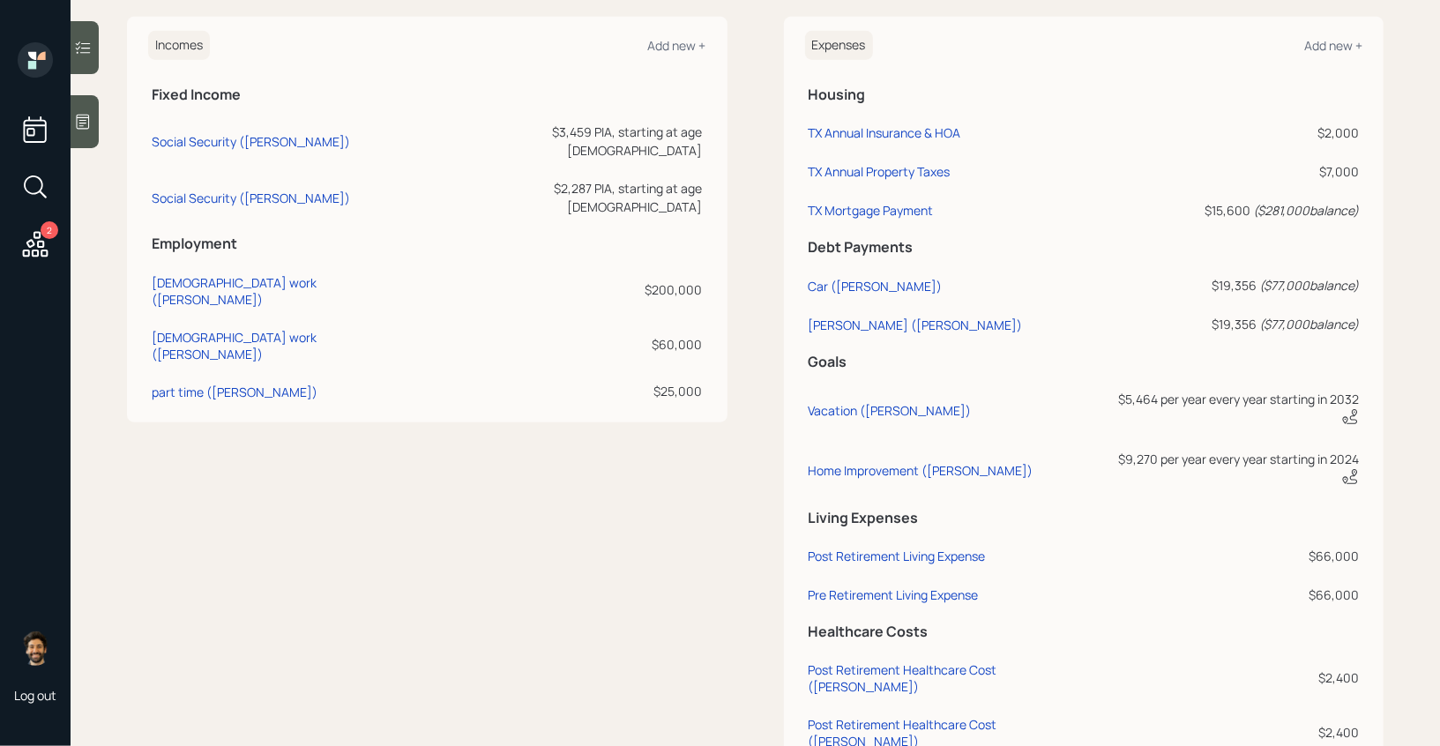
click at [188, 369] on td "part time ([PERSON_NAME])" at bounding box center [285, 388] width 275 height 39
click at [182, 384] on div "part time ([PERSON_NAME])" at bounding box center [235, 392] width 166 height 17
select select "part_time"
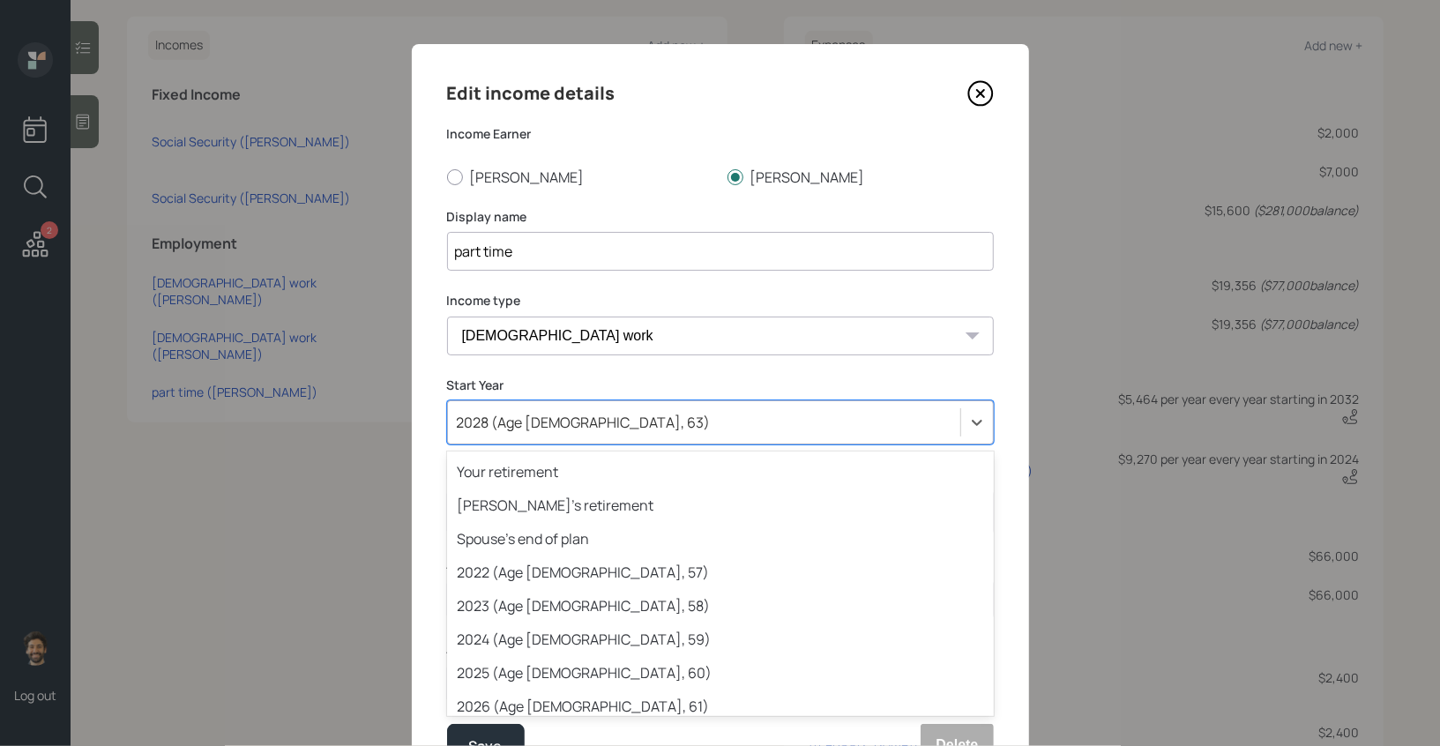
click at [556, 431] on div "2028 (Age [DEMOGRAPHIC_DATA], 63)" at bounding box center [584, 422] width 254 height 19
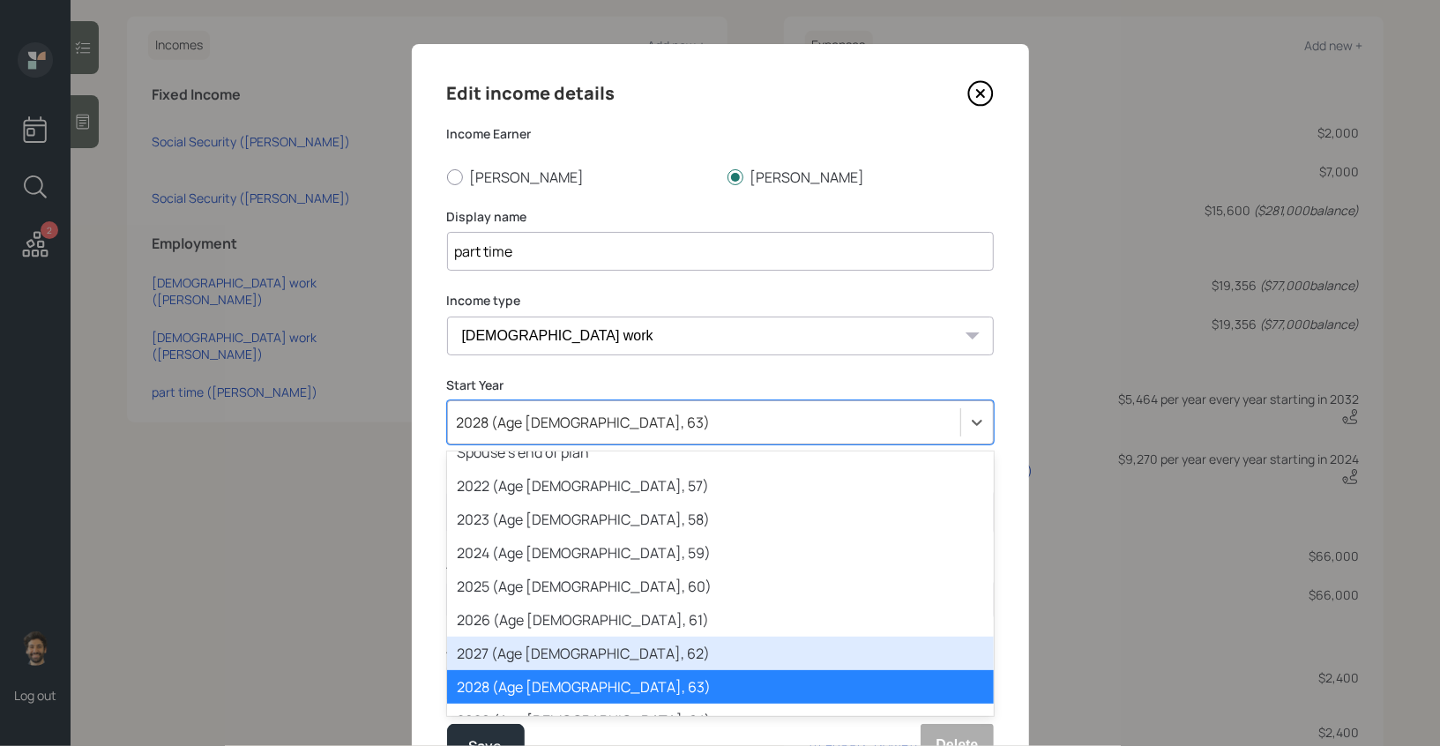
scroll to position [183, 0]
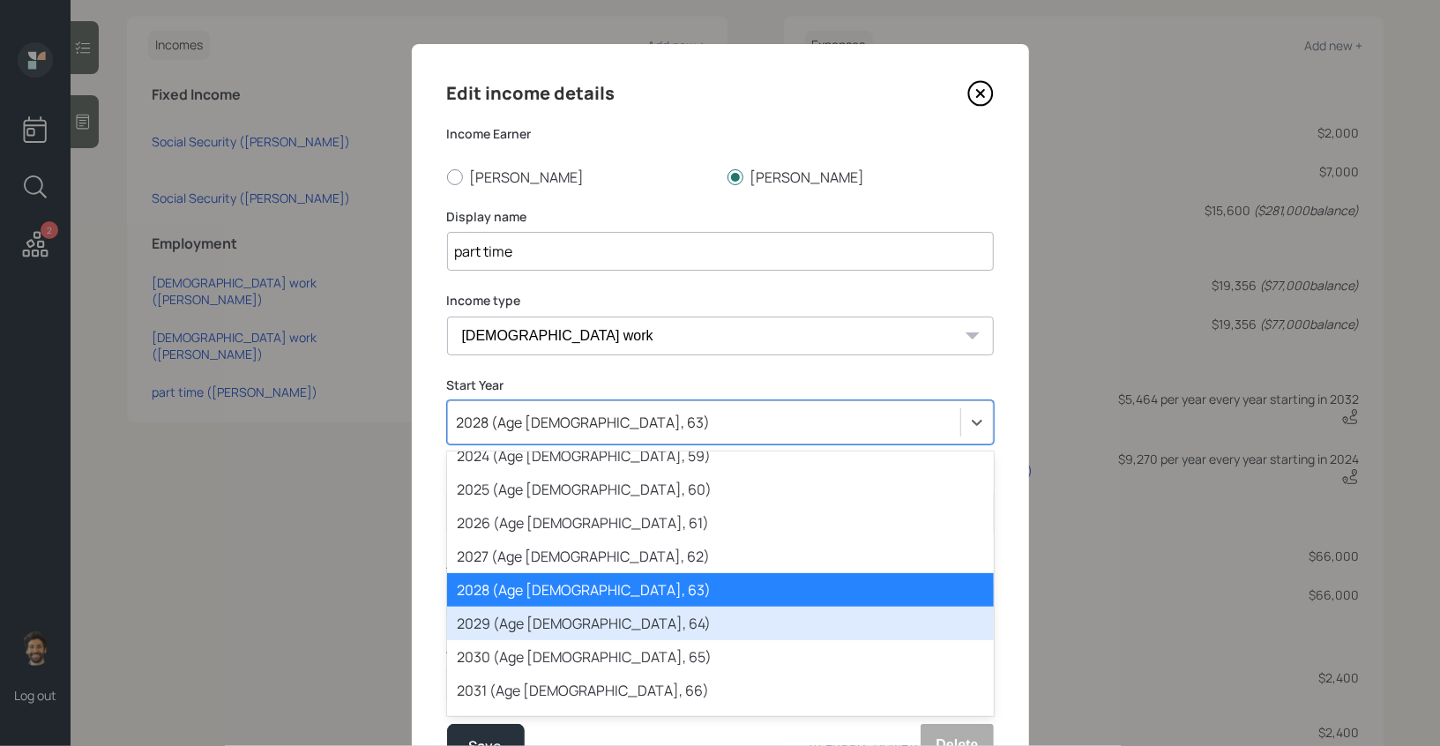
click at [488, 629] on div "2029 (Age [DEMOGRAPHIC_DATA], 64)" at bounding box center [720, 624] width 547 height 34
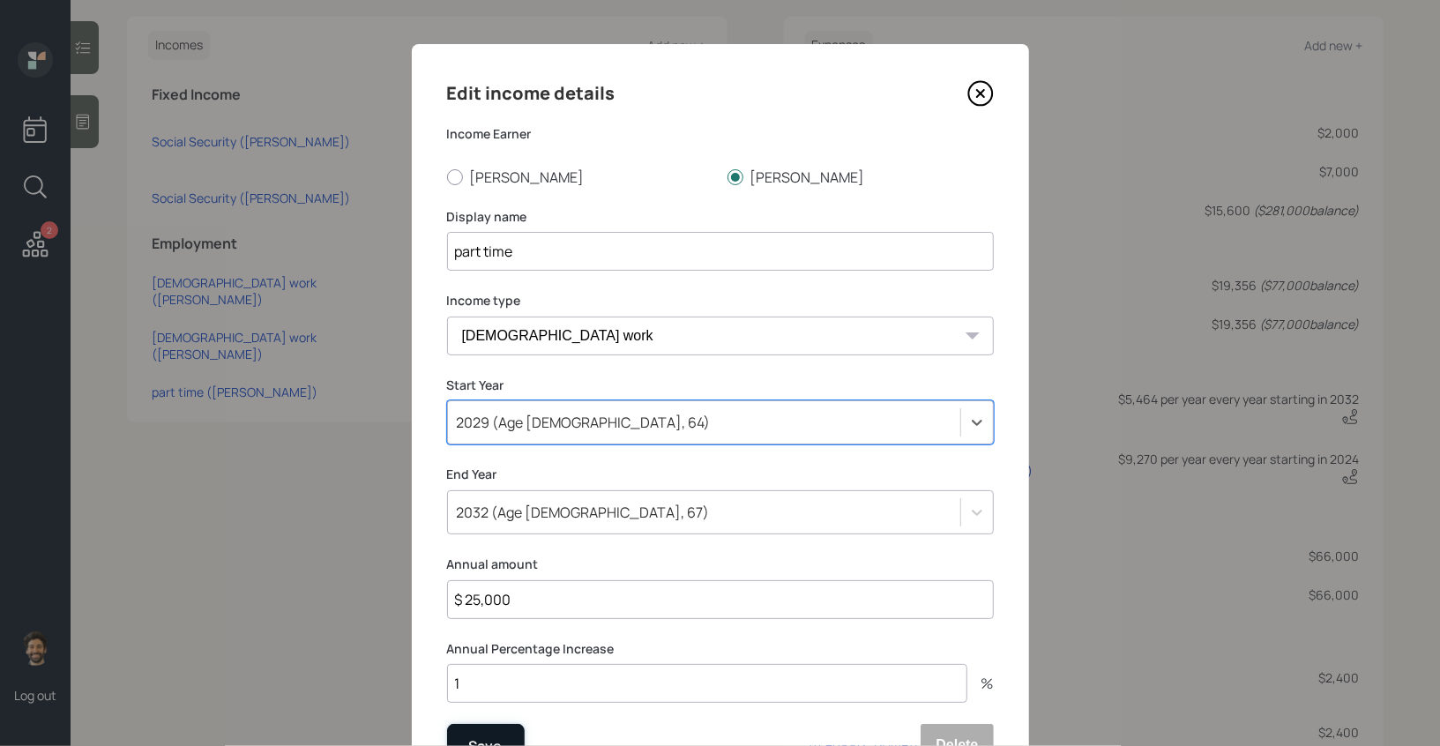
click at [481, 737] on div "Save" at bounding box center [486, 746] width 34 height 24
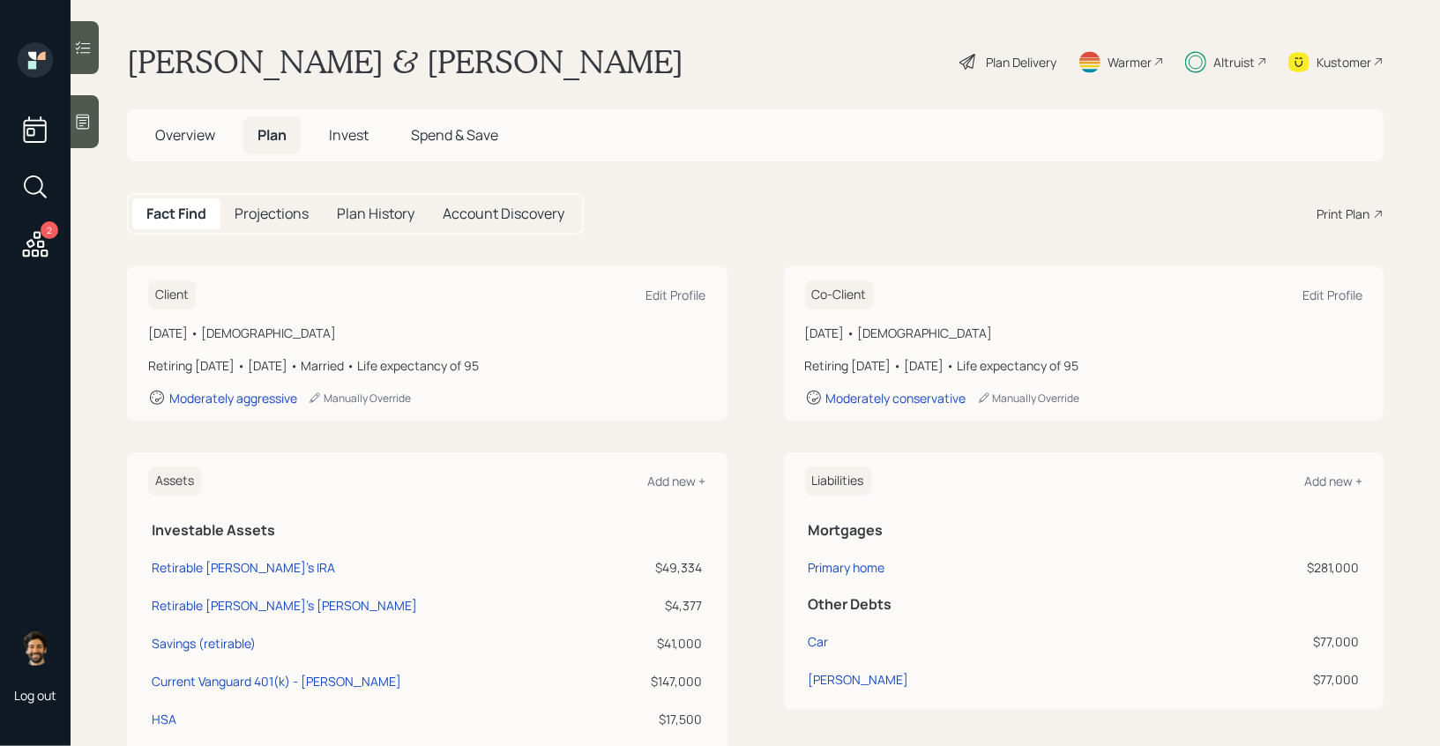
click at [280, 210] on h5 "Projections" at bounding box center [272, 213] width 74 height 17
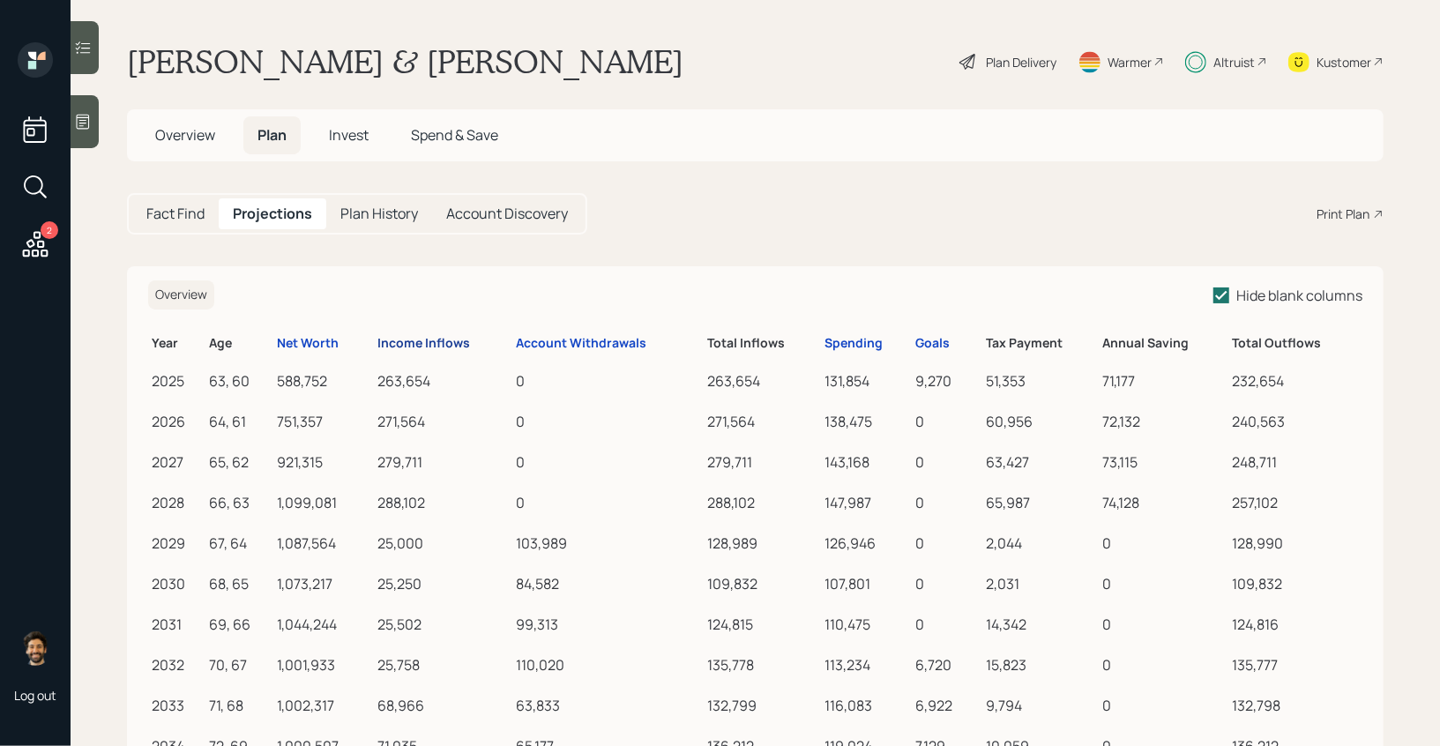
click at [422, 339] on div "Income Inflows" at bounding box center [423, 343] width 93 height 15
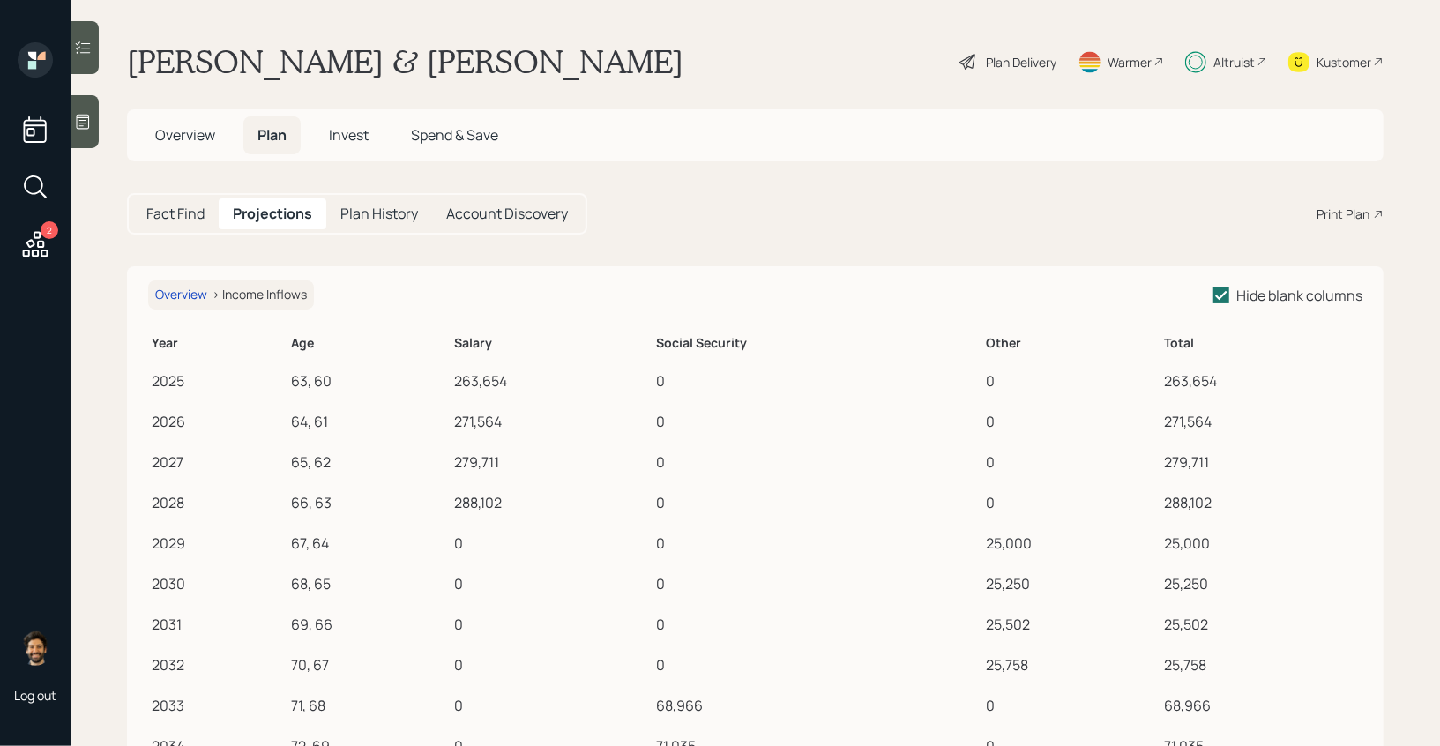
click at [194, 220] on h5 "Fact Find" at bounding box center [175, 213] width 58 height 17
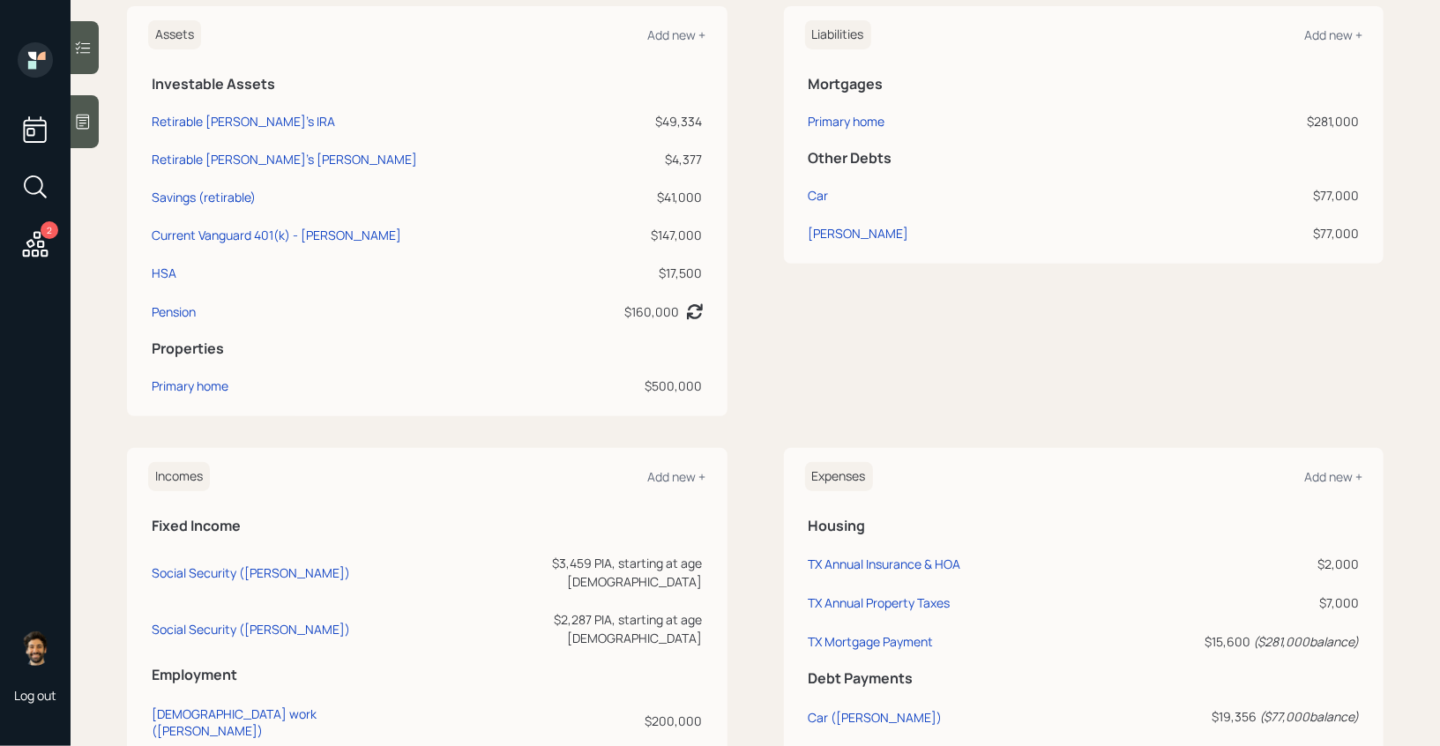
scroll to position [433, 0]
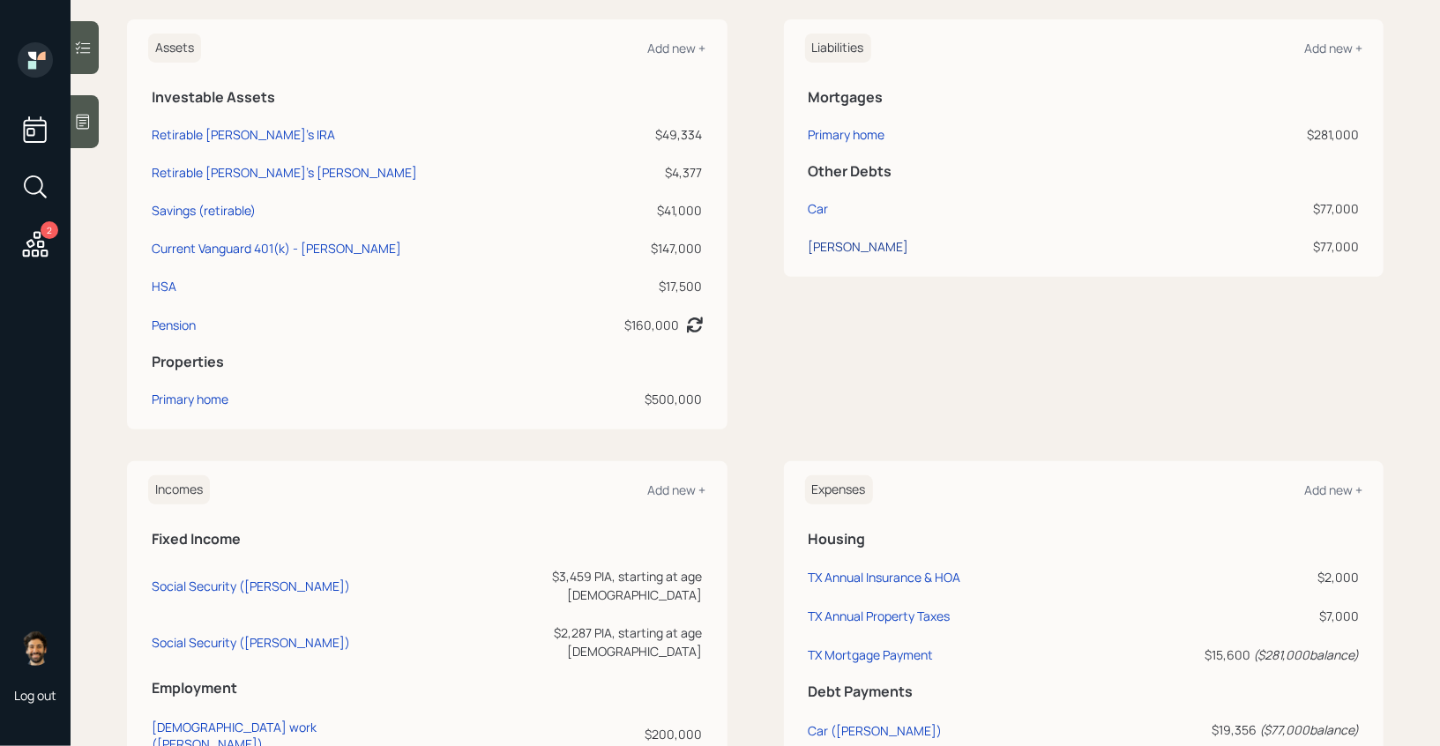
click at [848, 247] on div "[PERSON_NAME]" at bounding box center [858, 246] width 101 height 19
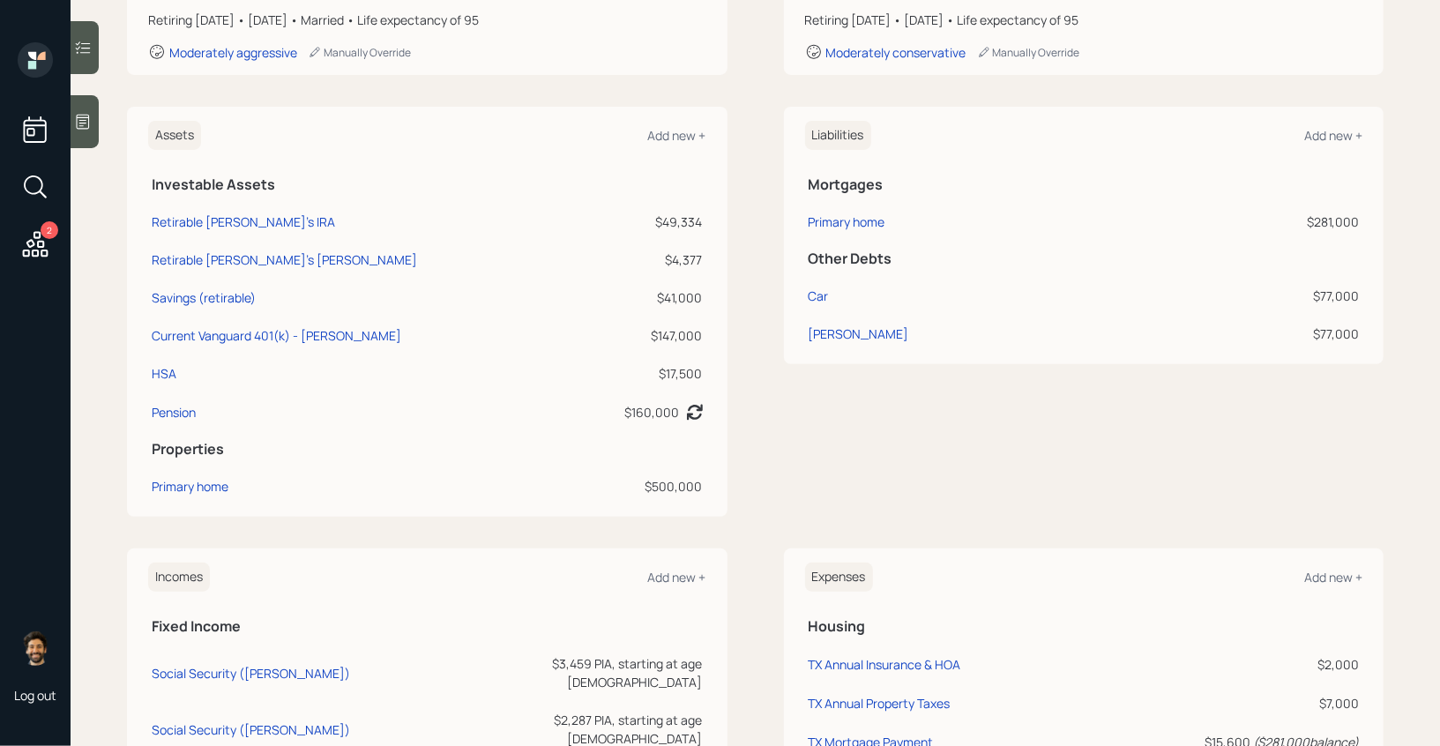
scroll to position [341, 0]
